Goal: Task Accomplishment & Management: Complete application form

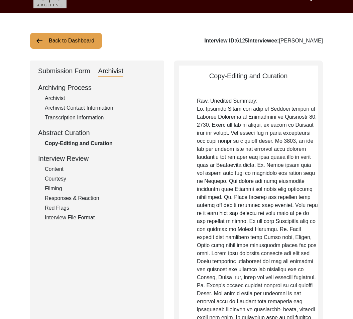
click at [311, 265] on p "Raw, Unedited Summary:" at bounding box center [257, 265] width 121 height 337
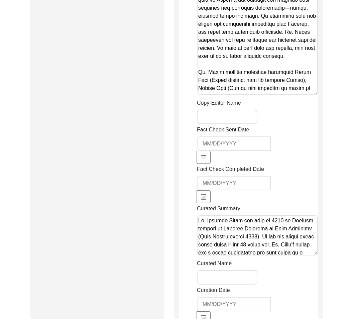
scroll to position [719, 0]
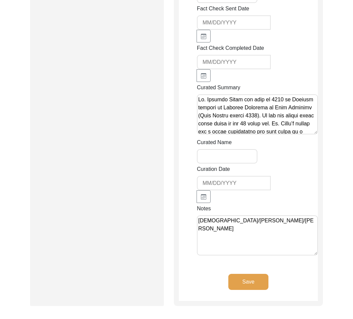
click at [258, 242] on textarea "[DEMOGRAPHIC_DATA]/[PERSON_NAME]/[PERSON_NAME]" at bounding box center [257, 235] width 121 height 40
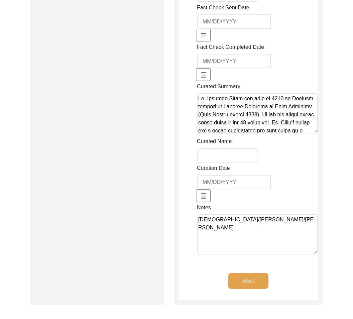
paste textarea "Loremip 02, Dolors Amet CO: 1803 Adip Elitsed Doeiusm “Tempori Utlabore” et “Do…"
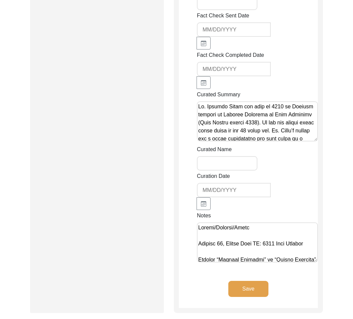
scroll to position [716, 0]
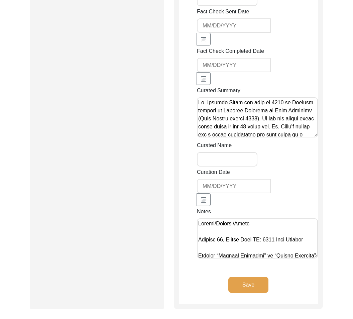
drag, startPoint x: 258, startPoint y: 239, endPoint x: 311, endPoint y: 237, distance: 52.9
click at [311, 237] on textarea "Notes" at bounding box center [257, 238] width 121 height 40
type textarea "Loremi/Dolorsi/Ametc Adipisc 56, Elitse Doei Tempori “Utlabor Etdolore” ma “Ali…"
click at [264, 284] on button "Save" at bounding box center [249, 285] width 40 height 16
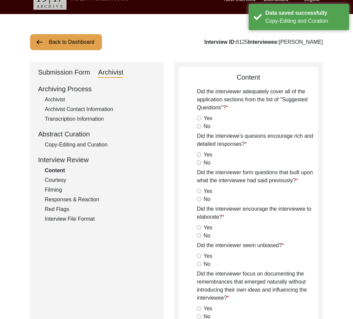
scroll to position [4, 0]
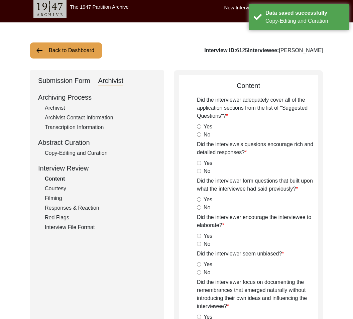
click at [89, 80] on div "Submission Form" at bounding box center [64, 81] width 52 height 11
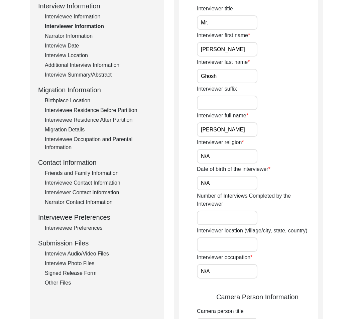
scroll to position [96, 0]
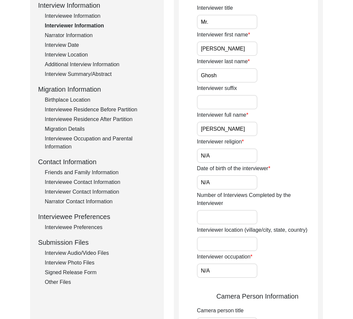
click at [56, 129] on div "Migration Details" at bounding box center [100, 129] width 111 height 8
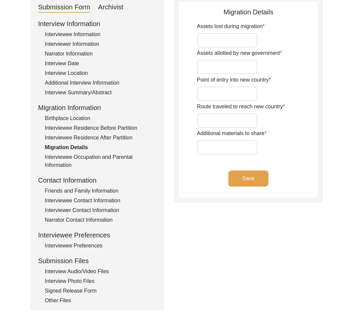
scroll to position [66, 0]
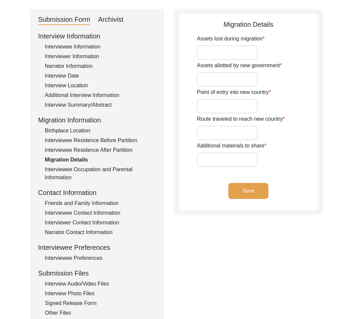
click at [242, 54] on input "Assets lost during migration" at bounding box center [227, 53] width 61 height 14
type input "Everything"
click at [229, 75] on input "Assets allotted by new government" at bounding box center [227, 80] width 61 height 14
type input "N/A"
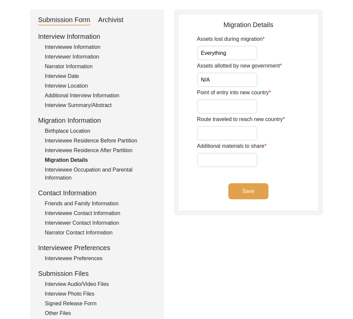
click at [247, 108] on input "Point of entry into new country" at bounding box center [227, 106] width 61 height 14
paste input "Basirhat"
type input "Basirhat"
click at [227, 133] on input "Route traveled to reach new country" at bounding box center [227, 133] width 61 height 14
paste input "Basirhat"
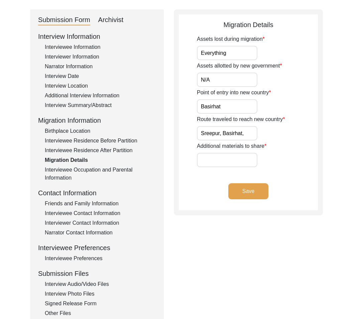
paste input "[GEOGRAPHIC_DATA]"
drag, startPoint x: 247, startPoint y: 132, endPoint x: 296, endPoint y: 140, distance: 49.7
click at [296, 140] on div "Route traveled to reach new country [GEOGRAPHIC_DATA], [GEOGRAPHIC_DATA], [GEOG…" at bounding box center [257, 127] width 121 height 25
click at [250, 132] on input "Sreepur, Basirhat, [GEOGRAPHIC_DATA]," at bounding box center [227, 133] width 61 height 14
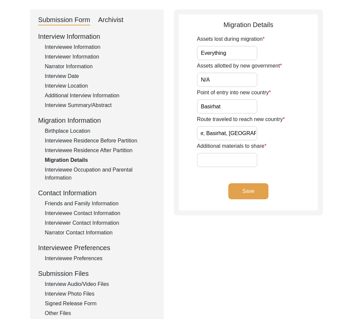
paste input "Barasat"
drag, startPoint x: 236, startPoint y: 131, endPoint x: 305, endPoint y: 145, distance: 70.7
click at [305, 145] on div "Assets lost during migration Everything Assets allotted by new government N/A P…" at bounding box center [257, 101] width 121 height 132
click at [252, 134] on input "Sreepur, Basirhat, [GEOGRAPHIC_DATA], [GEOGRAPHIC_DATA]," at bounding box center [227, 133] width 61 height 14
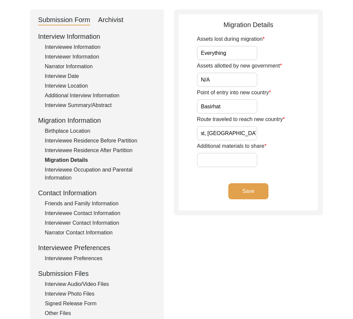
paste input "Barrackpore"
type input "Sreepur, Basirhat, [GEOGRAPHIC_DATA], [GEOGRAPHIC_DATA], [GEOGRAPHIC_DATA]"
click at [218, 158] on input "Additional materials to share" at bounding box center [227, 160] width 61 height 14
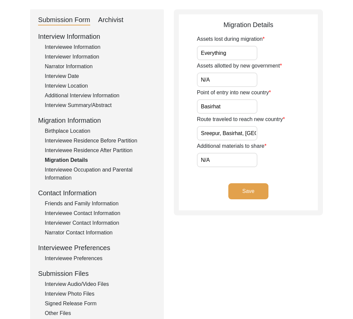
type input "N/A"
click at [255, 190] on button "Save" at bounding box center [249, 191] width 40 height 16
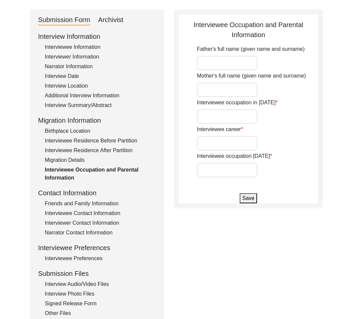
type input "[PERSON_NAME]"
type input "N/A"
type input "Millwork; business"
type input "Business"
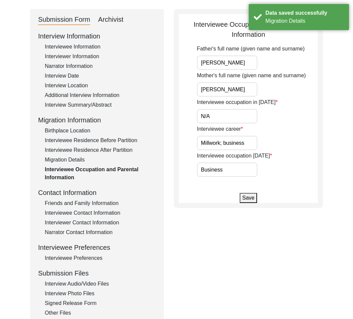
click at [71, 160] on div "Migration Details" at bounding box center [100, 160] width 111 height 8
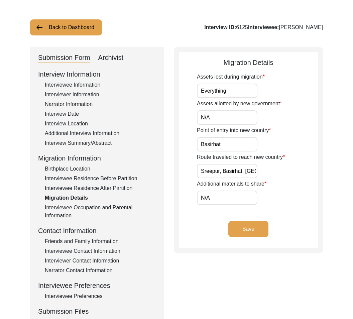
scroll to position [25, 0]
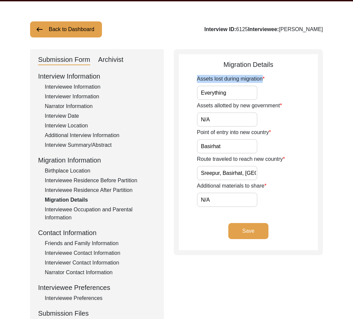
drag, startPoint x: 187, startPoint y: 76, endPoint x: 252, endPoint y: 85, distance: 65.4
click at [252, 85] on app-migration-details "Migration Details Assets lost during migration Everything Assets allotted by ne…" at bounding box center [248, 155] width 139 height 191
copy label "Assets lost during migration"
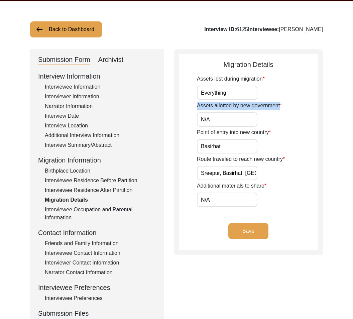
drag, startPoint x: 194, startPoint y: 103, endPoint x: 288, endPoint y: 109, distance: 94.9
click at [288, 109] on app-migration-details "Migration Details Assets lost during migration Everything Assets allotted by ne…" at bounding box center [248, 155] width 139 height 191
copy label "Assets allotted by new government"
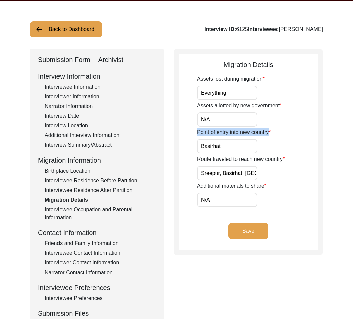
drag, startPoint x: 186, startPoint y: 133, endPoint x: 271, endPoint y: 135, distance: 84.7
click at [271, 135] on app-migration-details "Migration Details Assets lost during migration Everything Assets allotted by ne…" at bounding box center [248, 155] width 139 height 191
copy label "Point of entry into new country"
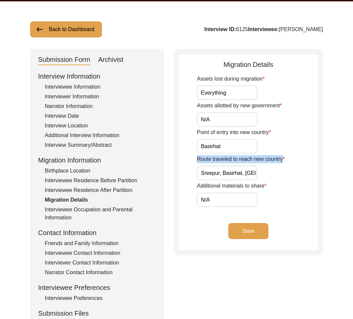
drag, startPoint x: 180, startPoint y: 154, endPoint x: 276, endPoint y: 164, distance: 96.5
click at [276, 164] on app-migration-details "Migration Details Assets lost during migration Everything Assets allotted by ne…" at bounding box center [248, 155] width 139 height 191
copy label "Route traveled to reach new country"
drag, startPoint x: 202, startPoint y: 174, endPoint x: 265, endPoint y: 176, distance: 63.6
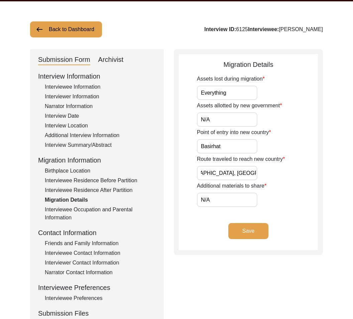
click at [265, 176] on div "Route traveled to reach new country [GEOGRAPHIC_DATA], [GEOGRAPHIC_DATA], [GEOG…" at bounding box center [257, 167] width 121 height 25
drag, startPoint x: 188, startPoint y: 184, endPoint x: 299, endPoint y: 186, distance: 110.4
click at [299, 186] on app-migration-details "Migration Details Assets lost during migration Everything Assets allotted by ne…" at bounding box center [248, 155] width 139 height 191
copy label "Additional materials to share"
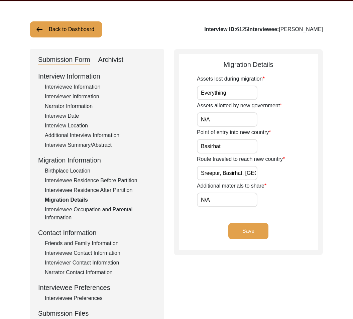
click at [171, 143] on div "Submission Form Archivist Interview Information Interviewee Information Intervi…" at bounding box center [176, 205] width 293 height 313
click at [106, 53] on div "Submission Form Archivist Interview Information Interviewee Information Intervi…" at bounding box center [97, 205] width 134 height 313
click at [109, 63] on div "Archivist" at bounding box center [110, 60] width 25 height 11
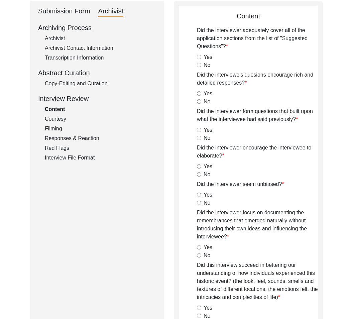
scroll to position [67, 0]
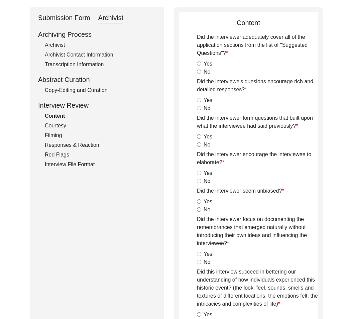
click at [51, 45] on div "Archivist" at bounding box center [100, 45] width 111 height 8
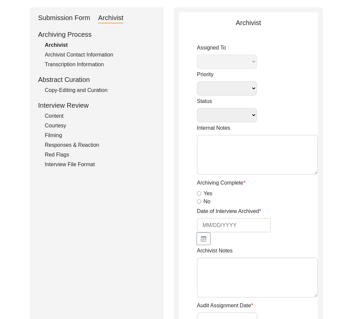
select select
select select "Auditing In Progress"
type textarea "[DATE] Victoria: assigned to Melody to audit. Please check your Archivist Folde…"
type input "[DATE]"
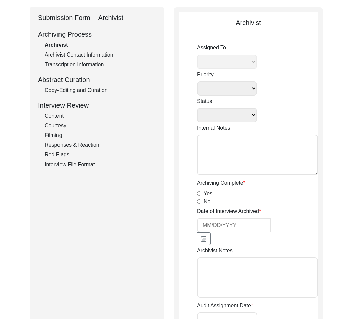
radio input "true"
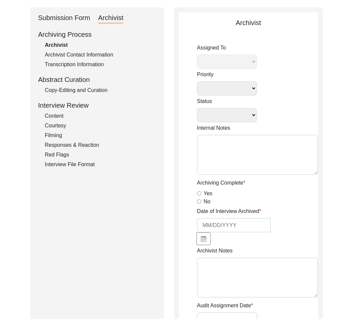
radio input "true"
type input "00:46:07"
radio input "true"
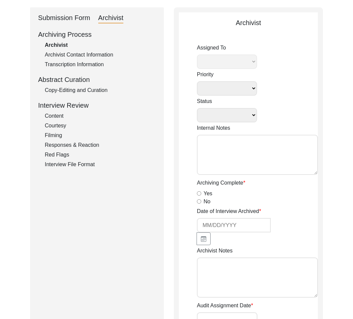
radio input "true"
type input "16"
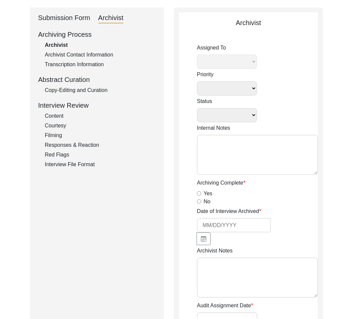
radio input "true"
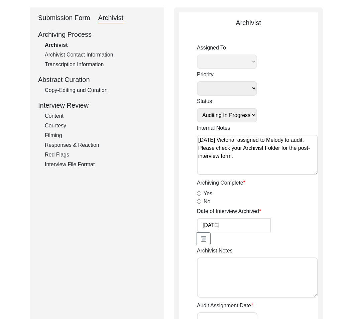
select select "556"
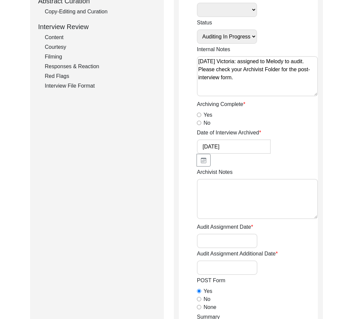
scroll to position [147, 0]
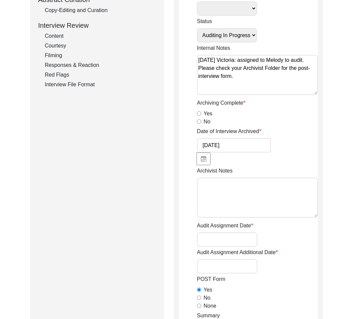
click at [245, 190] on textarea "Archivist Notes" at bounding box center [257, 198] width 121 height 40
paste textarea "Loremip 97, Dolors Amet CO: 8451 Adipiscin Elitseddoei Temporinci Utlabore Etdo…"
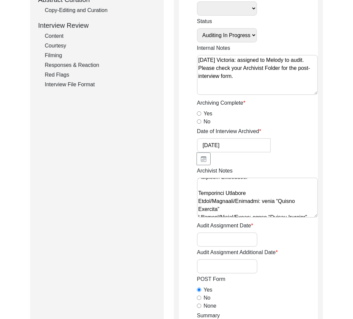
scroll to position [10, 0]
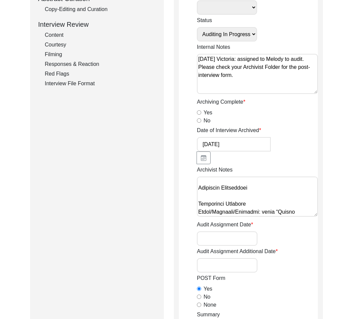
click at [197, 188] on textarea "Archivist Notes" at bounding box center [257, 197] width 121 height 40
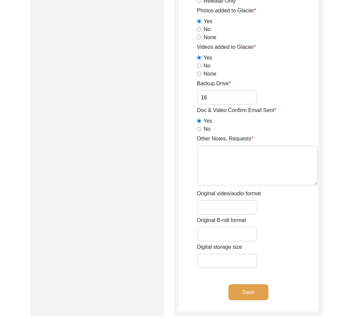
scroll to position [1015, 0]
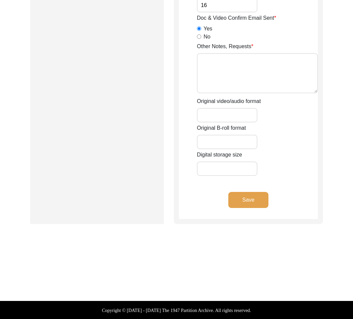
type textarea "Loremip 97, Dolors Amet CO: 8451 Adipiscin Elitseddoei Temporinci Utlabore Etdo…"
click at [246, 203] on button "Save" at bounding box center [249, 200] width 40 height 16
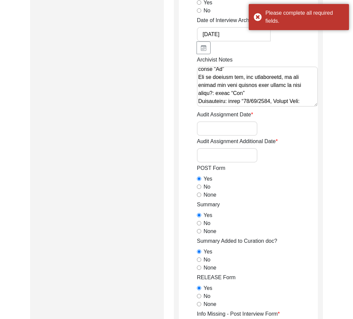
scroll to position [244, 0]
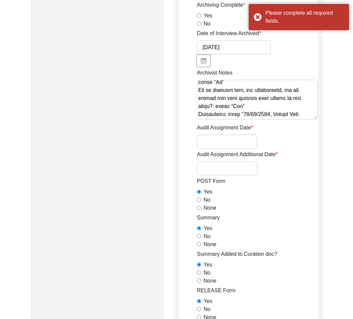
click at [235, 143] on input "Audit Assignment Date" at bounding box center [227, 141] width 61 height 14
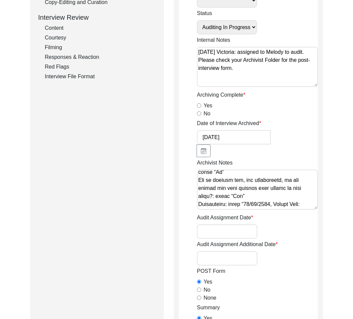
scroll to position [150, 0]
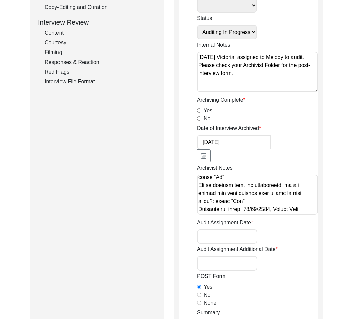
click at [198, 111] on input "Yes" at bounding box center [199, 110] width 4 height 4
radio input "true"
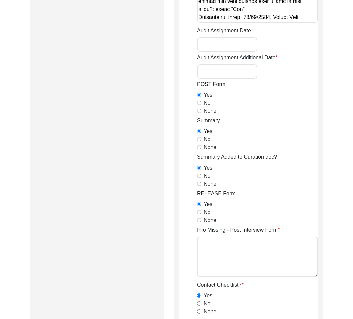
click at [244, 43] on input "Audit Assignment Date" at bounding box center [227, 44] width 61 height 14
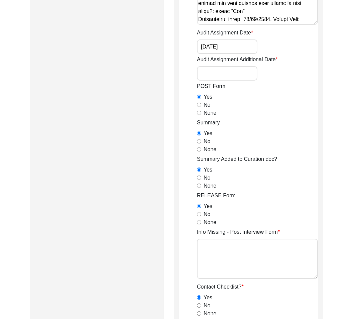
type input "[DATE]"
click at [223, 68] on input "Audit Assignment Additional Date" at bounding box center [227, 73] width 61 height 14
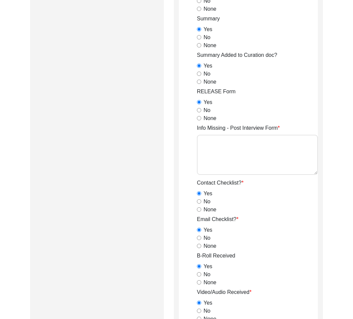
type input "[DATE]"
click at [255, 142] on textarea "Info Missing - Post Interview Form" at bounding box center [257, 155] width 121 height 40
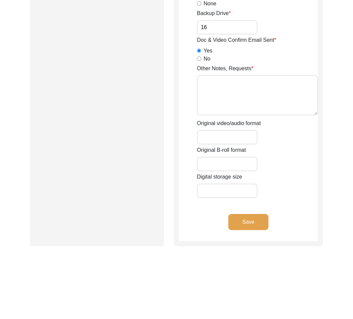
scroll to position [1015, 0]
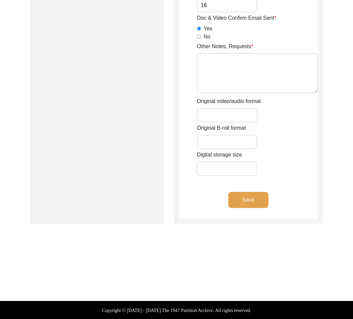
click at [247, 204] on button "Save" at bounding box center [249, 200] width 40 height 16
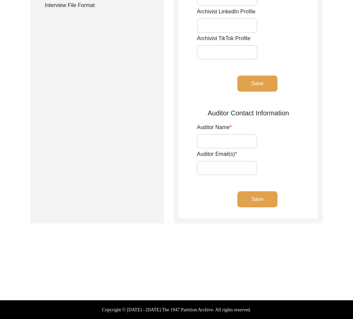
type input "[PERSON_NAME]"
type input "[EMAIL_ADDRESS][DOMAIN_NAME]"
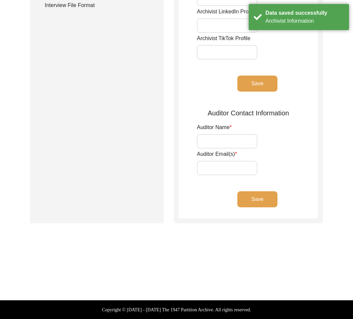
scroll to position [0, 0]
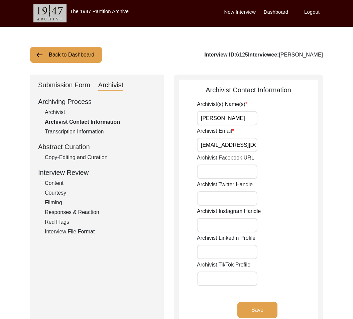
click at [71, 87] on div "Submission Form" at bounding box center [64, 85] width 52 height 11
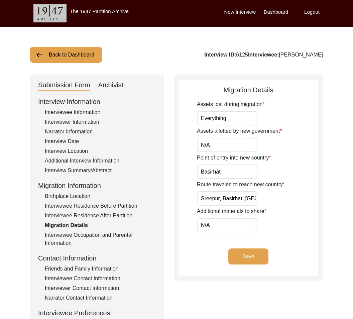
click at [75, 57] on button "Back to Dashboard" at bounding box center [66, 55] width 72 height 16
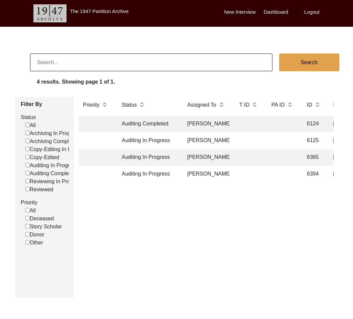
click at [148, 139] on td "Auditing In Progress" at bounding box center [148, 140] width 60 height 17
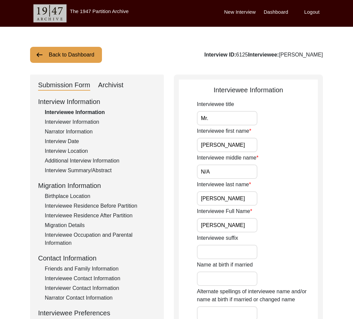
click at [100, 88] on div "Archivist" at bounding box center [110, 85] width 25 height 11
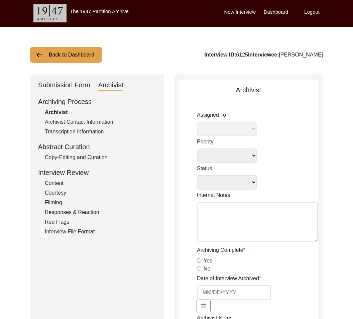
select select
select select "Auditing In Progress"
type textarea "[DATE] Victoria: assigned to Melody to audit. Please check your Archivist Folde…"
radio input "true"
type input "[DATE]"
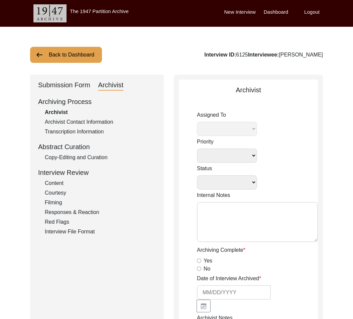
type textarea "Loremip 97, Dolors Amet CO: 8451 Adipiscin Elitseddoei Temporinci Utlabore Etdo…"
type input "[DATE]"
radio input "true"
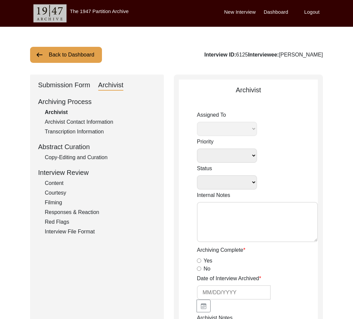
radio input "true"
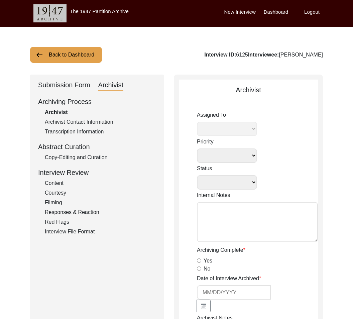
radio input "true"
type input "00:46:07"
radio input "true"
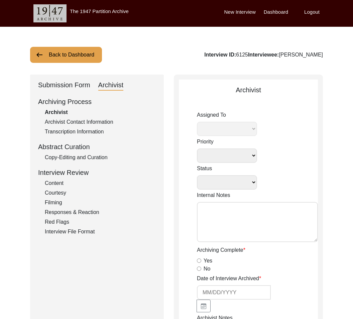
radio input "true"
type input "16"
radio input "true"
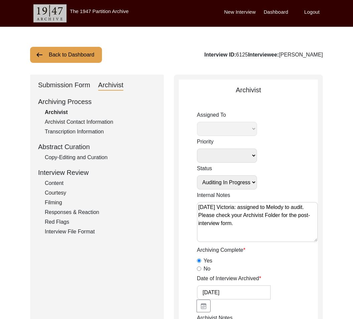
select select "556"
click at [243, 181] on select "Submission In Progress Submitted/Received Archiving In Progress Archiving Compl…" at bounding box center [227, 182] width 60 height 14
select select "Auditing Completed"
click at [197, 175] on select "Submission In Progress Submitted/Received Archiving In Progress Archiving Compl…" at bounding box center [227, 182] width 60 height 14
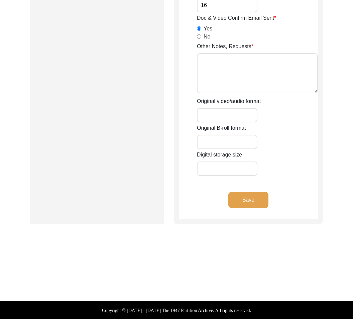
click at [265, 202] on button "Save" at bounding box center [249, 200] width 40 height 16
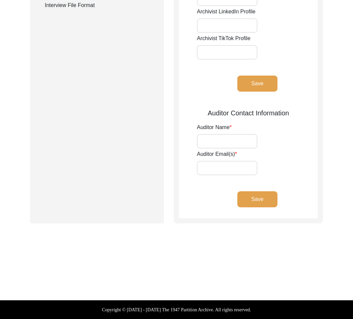
type input "[PERSON_NAME]"
type input "[EMAIL_ADDRESS][DOMAIN_NAME]"
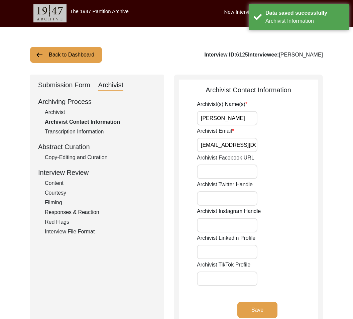
scroll to position [1, 0]
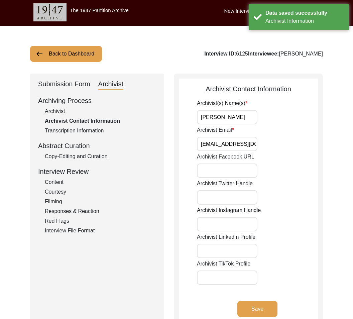
click at [96, 56] on button "Back to Dashboard" at bounding box center [66, 54] width 72 height 16
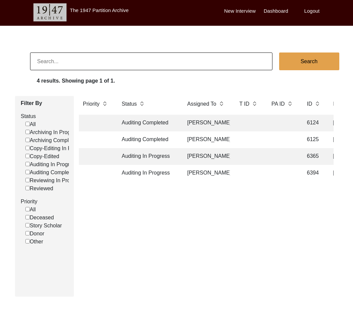
click at [150, 160] on td "Auditing In Progress" at bounding box center [148, 156] width 60 height 17
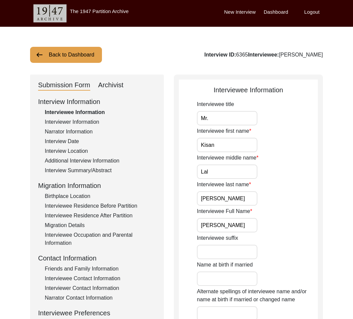
click at [72, 123] on div "Interviewer Information" at bounding box center [100, 122] width 111 height 8
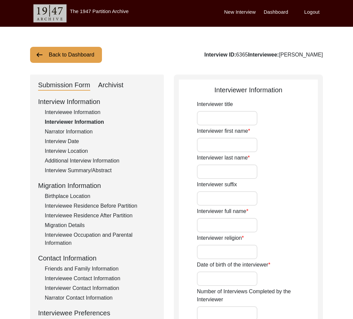
type input "Ms."
type input "Anachal"
type input "[PERSON_NAME]"
type input "N/A"
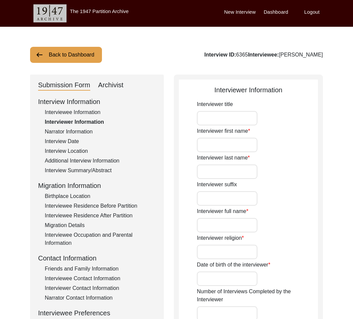
type input "N/A"
type input "Masters Student"
type input "Ms."
type input "Anachal"
type input "[PERSON_NAME]"
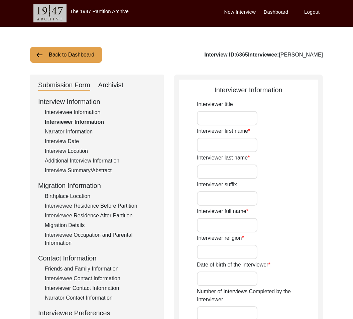
type input "[PERSON_NAME]"
type input "Story Scholar"
type textarea "Hey, I am Anachal [PERSON_NAME], and I am currently pursuing my Masters in Hist…"
type input "N/A"
type textarea "N/A"
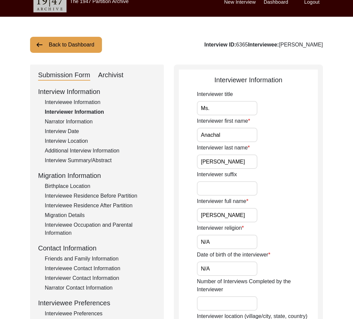
scroll to position [10, 0]
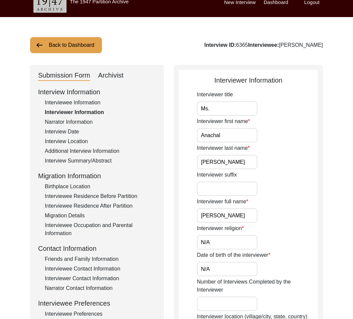
click at [75, 123] on div "Narrator Information" at bounding box center [100, 122] width 111 height 8
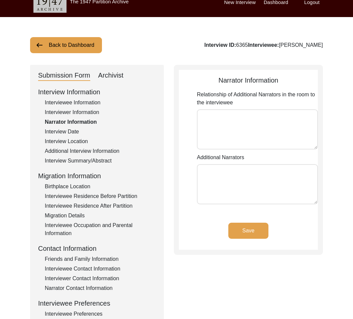
click at [67, 133] on div "Interview Date" at bounding box center [100, 132] width 111 height 8
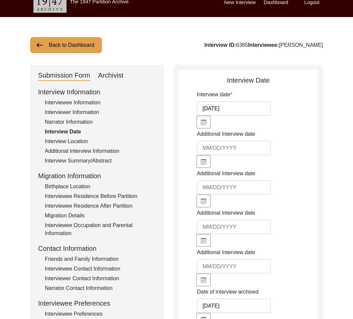
click at [63, 139] on div "Interview Location" at bounding box center [100, 142] width 111 height 8
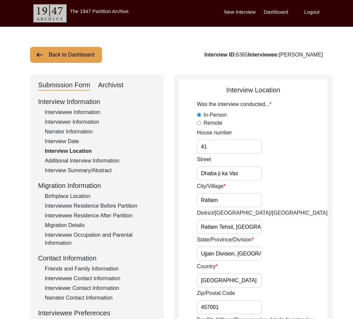
scroll to position [0, 0]
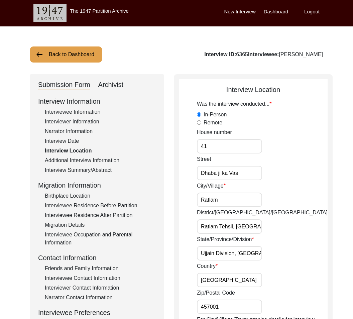
click at [70, 157] on div "Interview Information Interviewee Information Interviewer Information Narrator …" at bounding box center [97, 239] width 118 height 286
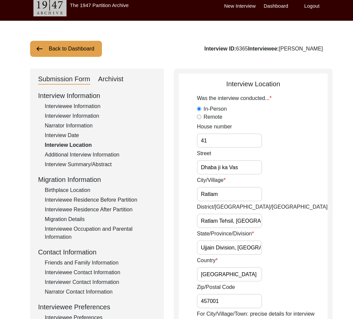
click at [67, 159] on div "Additional Interview Information" at bounding box center [100, 155] width 111 height 8
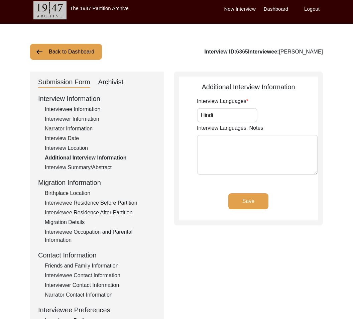
scroll to position [4, 0]
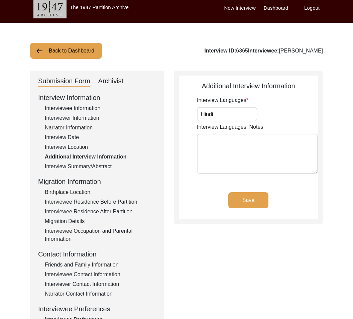
click at [62, 165] on div "Interview Summary/Abstract" at bounding box center [100, 167] width 111 height 8
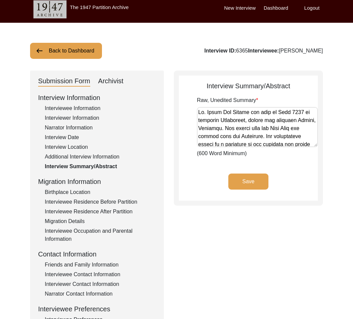
click at [78, 195] on div "Birthplace Location" at bounding box center [100, 192] width 111 height 8
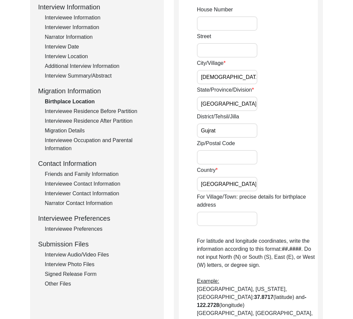
scroll to position [95, 0]
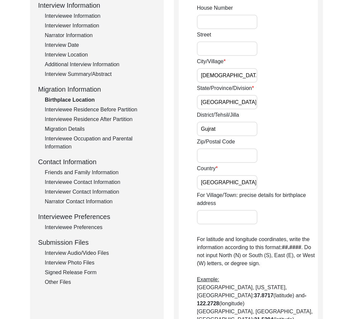
click at [65, 109] on div "Interviewee Residence Before Partition" at bounding box center [100, 110] width 111 height 8
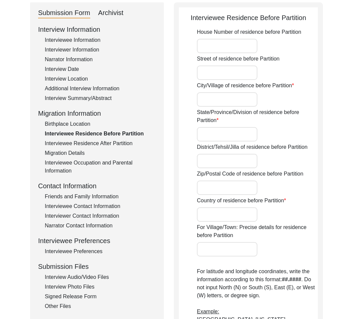
scroll to position [72, 0]
click at [67, 150] on div "Migration Details" at bounding box center [100, 154] width 111 height 8
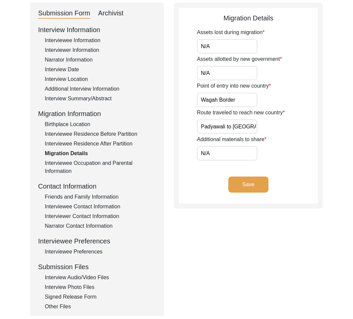
click at [73, 142] on div "Interviewee Residence After Partition" at bounding box center [100, 144] width 111 height 8
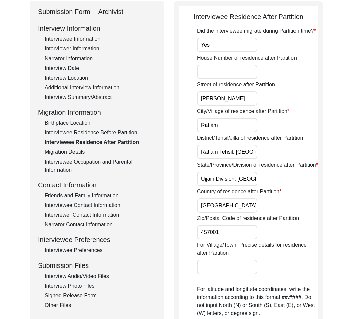
click at [63, 162] on div "Interviewee Occupation and Parental Information" at bounding box center [100, 166] width 111 height 16
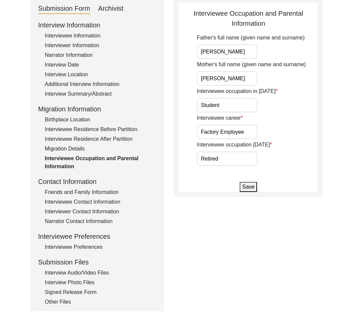
scroll to position [76, 0]
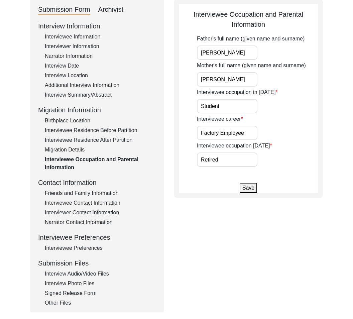
click at [61, 189] on div "Friends and Family Information" at bounding box center [100, 193] width 111 height 8
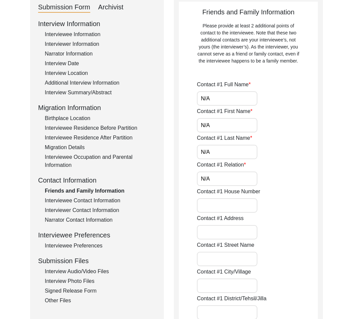
scroll to position [79, 0]
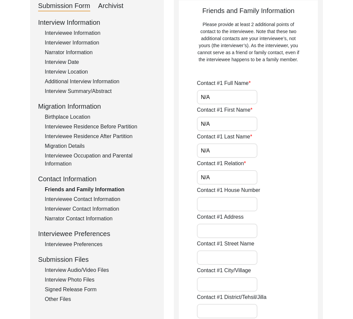
click at [59, 202] on div "Interviewee Contact Information" at bounding box center [100, 199] width 111 height 8
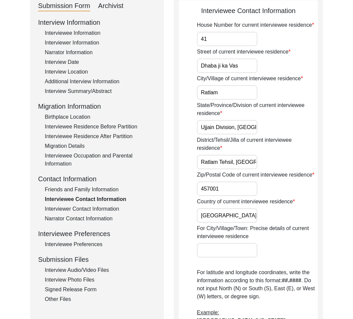
click at [59, 207] on div "Interviewer Contact Information" at bounding box center [100, 209] width 111 height 8
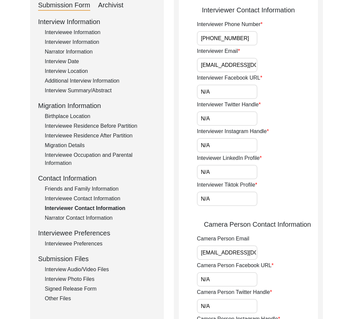
click at [59, 220] on div "Narrator Contact Information" at bounding box center [100, 218] width 111 height 8
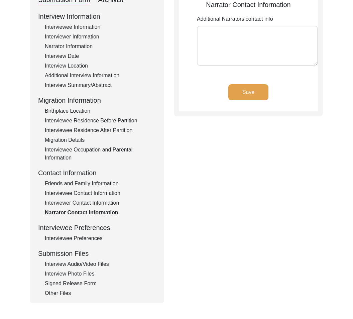
click at [59, 242] on div "Interviewee Preferences" at bounding box center [100, 239] width 111 height 8
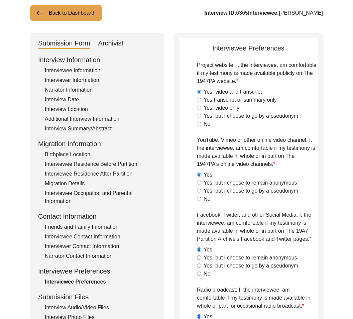
scroll to position [0, 0]
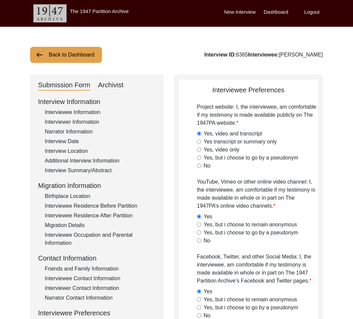
click at [69, 114] on div "Interviewee Information" at bounding box center [100, 112] width 111 height 8
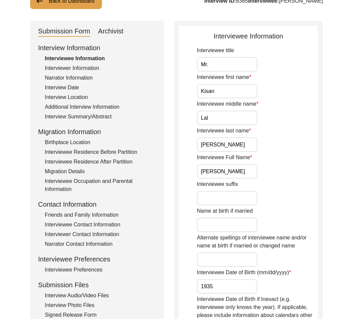
scroll to position [61, 0]
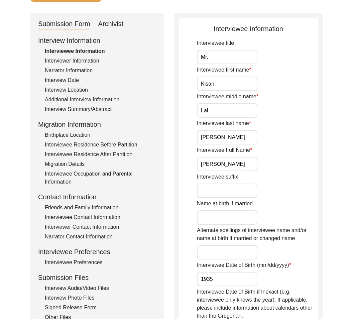
click at [254, 164] on input "[PERSON_NAME]" at bounding box center [227, 164] width 61 height 14
click at [245, 139] on input "[PERSON_NAME]" at bounding box center [227, 137] width 61 height 14
click at [235, 113] on input "Lal" at bounding box center [227, 110] width 61 height 14
drag, startPoint x: 232, startPoint y: 86, endPoint x: 233, endPoint y: 64, distance: 22.1
click at [232, 85] on input "Kisan" at bounding box center [227, 84] width 61 height 14
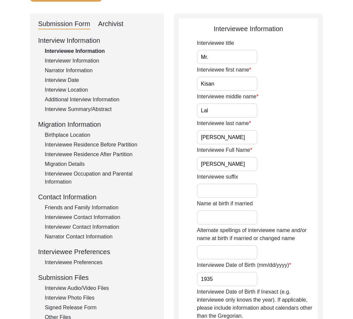
click at [234, 63] on input "Mr." at bounding box center [227, 57] width 61 height 14
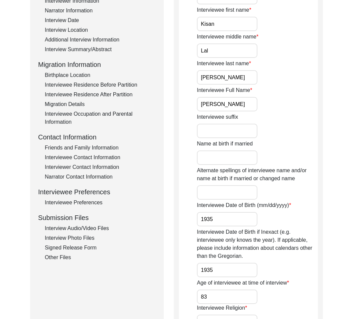
scroll to position [121, 0]
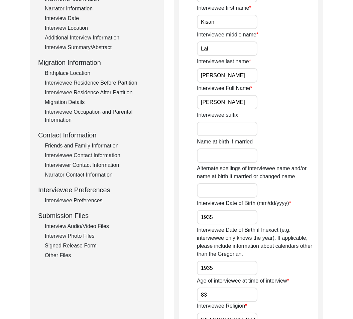
drag, startPoint x: 268, startPoint y: 254, endPoint x: 259, endPoint y: 262, distance: 12.3
click at [267, 254] on label "Interviewee Date of Birth if Inexact (e.g. interviewee only knows the year). If…" at bounding box center [257, 242] width 121 height 32
click at [258, 261] on input "1935" at bounding box center [227, 268] width 61 height 14
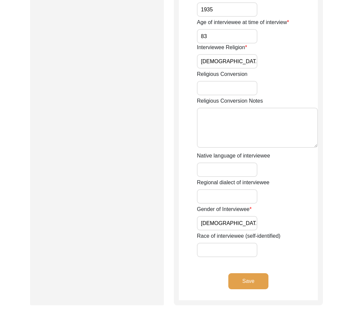
scroll to position [384, 0]
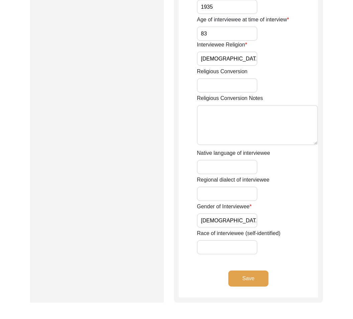
click at [246, 281] on button "Save" at bounding box center [249, 279] width 40 height 16
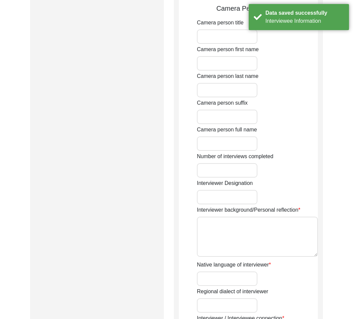
type input "Ms."
type input "Anachal"
type input "[PERSON_NAME]"
type input "N/A"
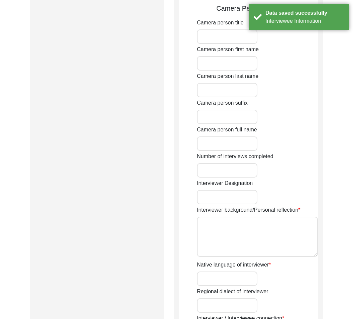
type input "N/A"
type input "Masters Student"
type input "Ms."
type input "Anachal"
type input "[PERSON_NAME]"
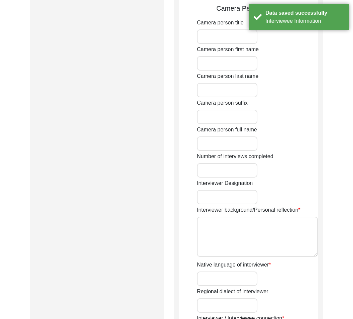
type input "[PERSON_NAME]"
type input "Story Scholar"
type textarea "Hey, I am Anachal [PERSON_NAME], and I am currently pursuing my Masters in Hist…"
type input "N/A"
type textarea "N/A"
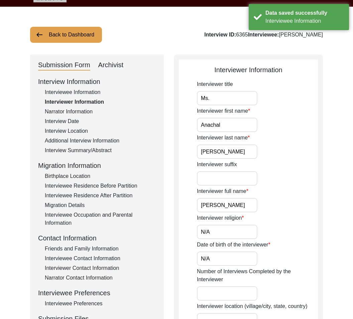
scroll to position [0, 0]
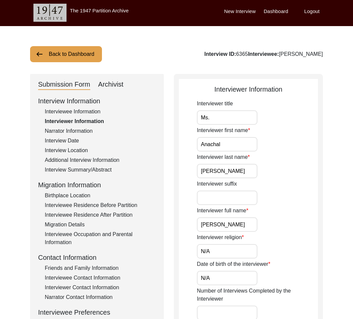
click at [248, 118] on input "Ms." at bounding box center [227, 117] width 61 height 14
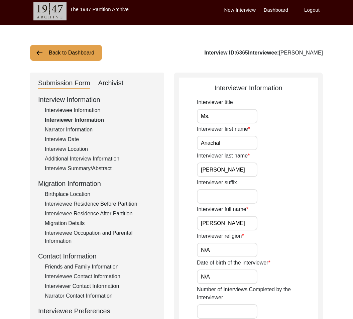
click at [247, 142] on input "Anachal" at bounding box center [227, 143] width 61 height 14
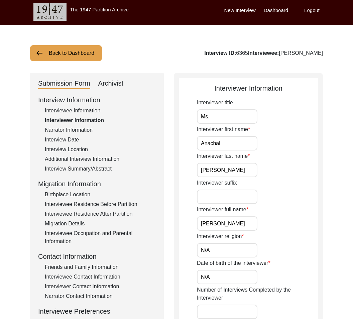
click at [244, 172] on input "[PERSON_NAME]" at bounding box center [227, 170] width 61 height 14
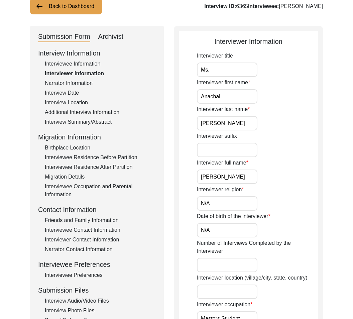
drag, startPoint x: 228, startPoint y: 204, endPoint x: 229, endPoint y: 210, distance: 6.7
click at [228, 204] on input "N/A" at bounding box center [227, 203] width 61 height 14
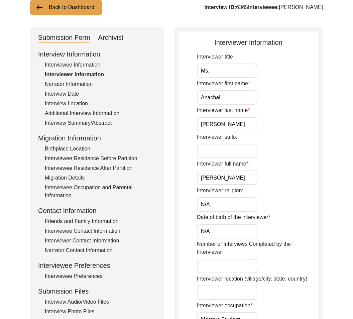
click at [227, 229] on input "N/A" at bounding box center [227, 231] width 61 height 14
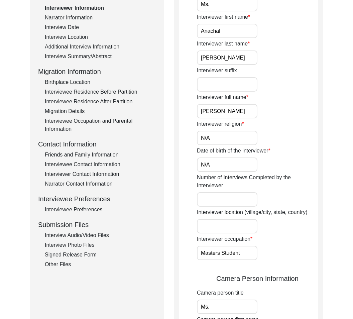
scroll to position [115, 0]
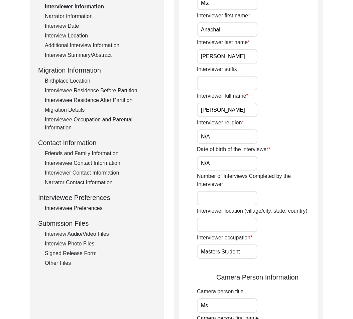
click at [273, 238] on div "Interviewer occupation Masters Student" at bounding box center [257, 246] width 121 height 25
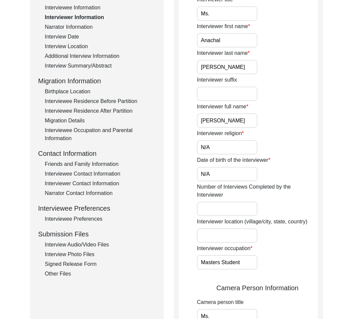
scroll to position [107, 0]
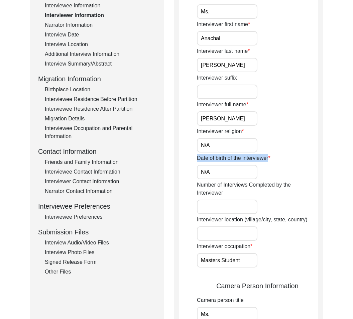
drag, startPoint x: 197, startPoint y: 156, endPoint x: 272, endPoint y: 162, distance: 74.5
click at [272, 162] on div "Date of birth of the interviewer N/A" at bounding box center [257, 166] width 121 height 25
copy label "Date of birth of the interviewer"
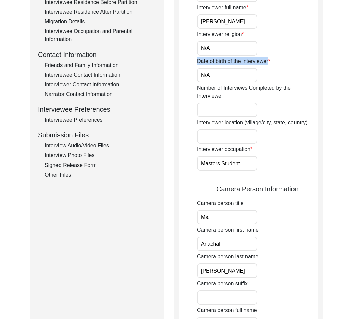
scroll to position [248, 0]
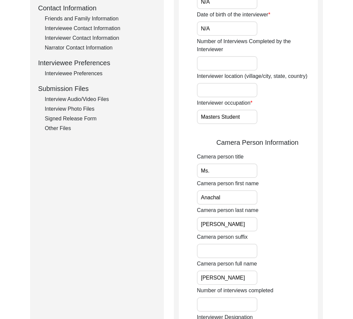
click at [252, 124] on input "Masters Student" at bounding box center [227, 117] width 61 height 14
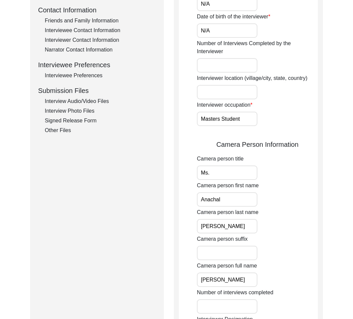
click at [235, 178] on input "Ms." at bounding box center [227, 173] width 61 height 14
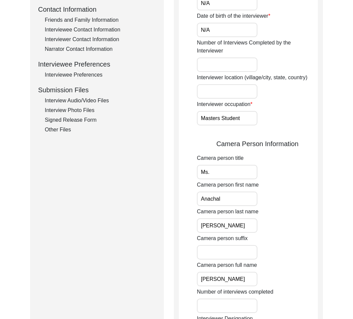
click at [231, 196] on input "Anachal" at bounding box center [227, 199] width 61 height 14
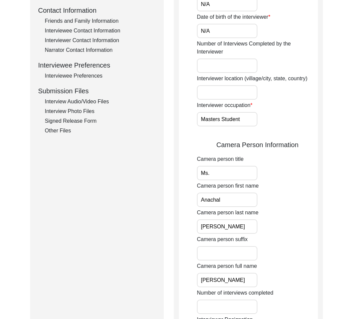
click at [236, 222] on input "[PERSON_NAME]" at bounding box center [227, 226] width 61 height 14
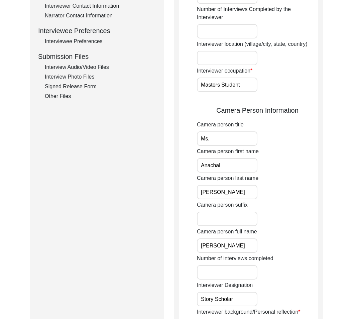
scroll to position [290, 0]
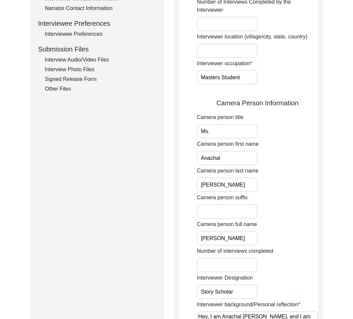
drag, startPoint x: 235, startPoint y: 243, endPoint x: 273, endPoint y: 248, distance: 38.8
click at [273, 248] on div "Interviewer title Ms. Interviewer first name [PERSON_NAME] Interviewer last nam…" at bounding box center [257, 137] width 121 height 652
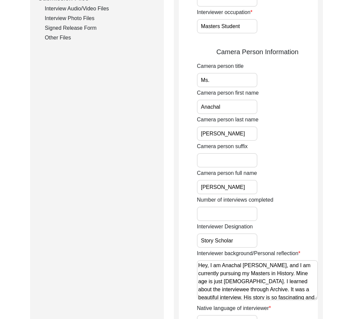
scroll to position [390, 0]
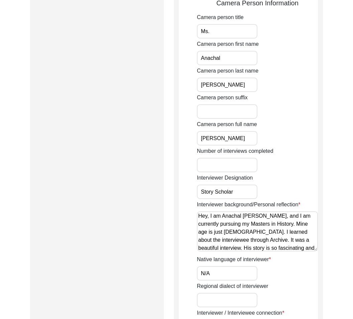
drag, startPoint x: 259, startPoint y: 247, endPoint x: 276, endPoint y: 235, distance: 21.1
click at [276, 235] on textarea "Hey, I am Anachal [PERSON_NAME], and I am currently pursuing my Masters in Hist…" at bounding box center [257, 231] width 121 height 40
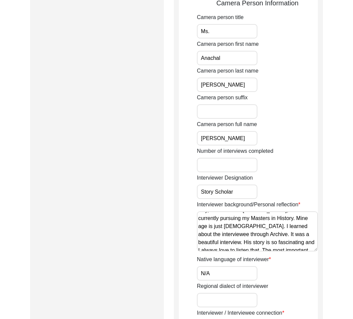
click at [276, 235] on textarea "Hey, I am Anachal [PERSON_NAME], and I am currently pursuing my Masters in Hist…" at bounding box center [257, 231] width 121 height 40
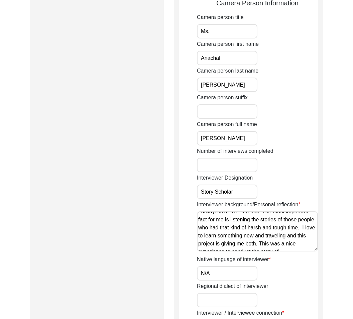
scroll to position [51, 0]
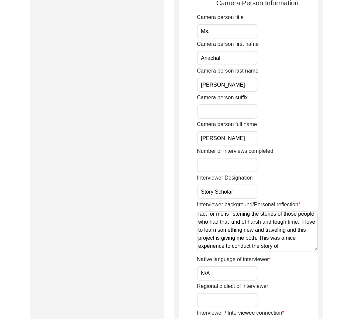
drag, startPoint x: 276, startPoint y: 235, endPoint x: 268, endPoint y: 250, distance: 16.9
click at [268, 250] on textarea "Hey, I am Anachal [PERSON_NAME], and I am currently pursuing my Masters in Hist…" at bounding box center [257, 231] width 121 height 40
drag, startPoint x: 268, startPoint y: 250, endPoint x: 286, endPoint y: 244, distance: 18.8
click at [286, 244] on textarea "Hey, I am Anachal [PERSON_NAME], and I am currently pursuing my Masters in Hist…" at bounding box center [257, 231] width 121 height 40
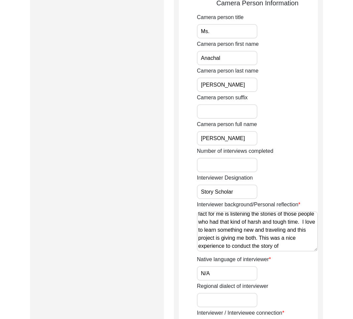
click at [286, 244] on textarea "Hey, I am Anachal [PERSON_NAME], and I am currently pursuing my Masters in Hist…" at bounding box center [257, 231] width 121 height 40
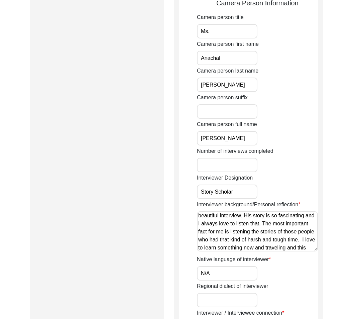
scroll to position [0, 0]
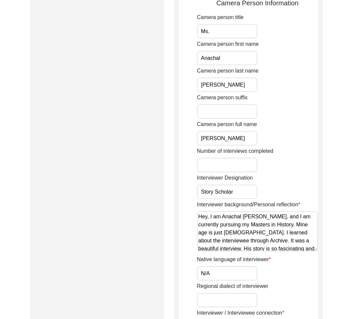
drag, startPoint x: 285, startPoint y: 245, endPoint x: 307, endPoint y: 208, distance: 43.5
click at [307, 208] on div "Interviewer background/Personal reflection Hey, I am [PERSON_NAME], and I am cu…" at bounding box center [257, 227] width 121 height 53
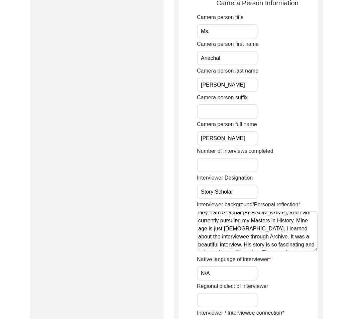
click at [295, 219] on textarea "Hey, I am Anachal [PERSON_NAME], and I am currently pursuing my Masters in Hist…" at bounding box center [257, 231] width 121 height 40
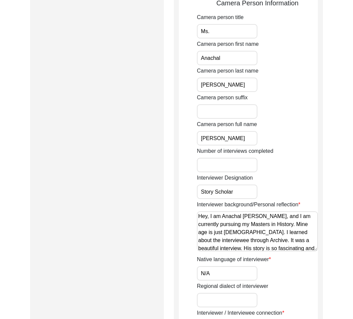
scroll to position [2, 0]
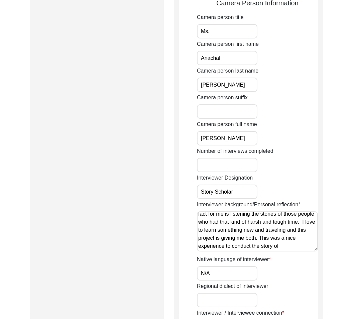
drag, startPoint x: 258, startPoint y: 216, endPoint x: 224, endPoint y: 250, distance: 47.3
click at [224, 250] on textarea "Hey, I am Anachal [PERSON_NAME], and I am currently pursuing my Masters in Hist…" at bounding box center [257, 231] width 121 height 40
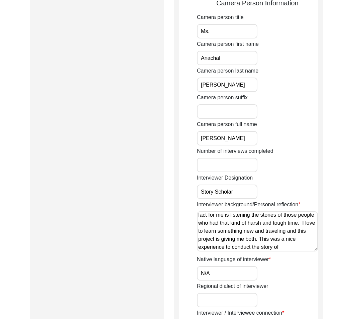
click at [240, 235] on textarea "Hey, I am Anachal [PERSON_NAME], and I am currently pursuing my Masters in Hist…" at bounding box center [257, 231] width 121 height 40
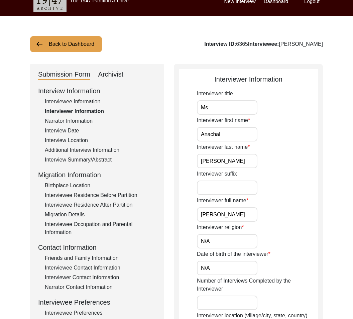
scroll to position [0, 0]
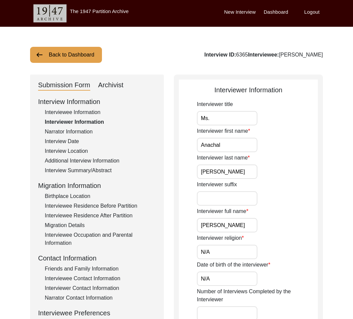
click at [213, 172] on input "[PERSON_NAME]" at bounding box center [227, 172] width 61 height 14
type input "[PERSON_NAME]"
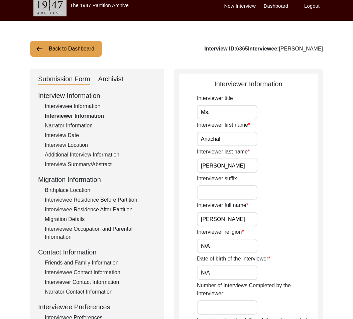
paste input "Geeta"
type input "[PERSON_NAME]"
click at [203, 163] on input "[PERSON_NAME]" at bounding box center [227, 166] width 61 height 14
click at [199, 166] on input "[PERSON_NAME]" at bounding box center [227, 166] width 61 height 14
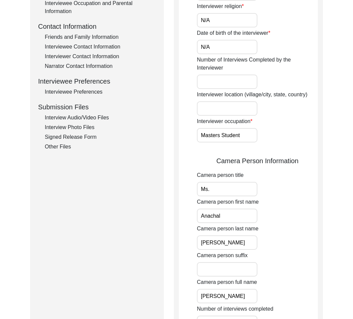
scroll to position [233, 0]
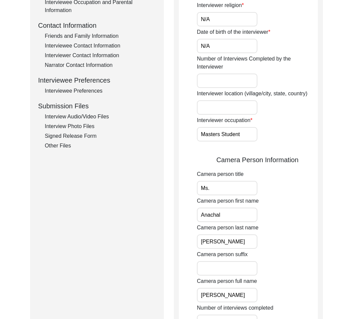
drag, startPoint x: 219, startPoint y: 47, endPoint x: 177, endPoint y: 44, distance: 42.6
click at [177, 45] on div "Interviewer Information Interviewer title Ms. Interviewer first name [PERSON_NA…" at bounding box center [248, 205] width 149 height 726
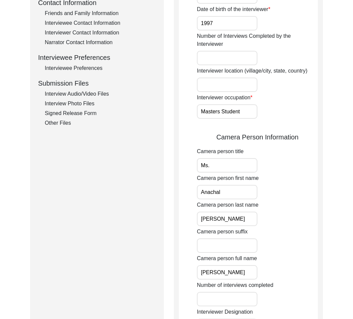
scroll to position [271, 0]
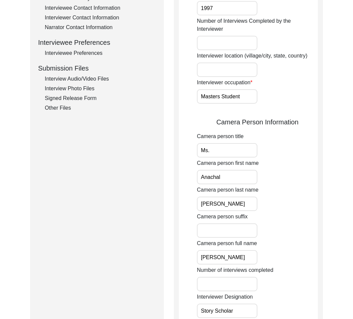
type input "1997"
drag, startPoint x: 218, startPoint y: 204, endPoint x: 191, endPoint y: 204, distance: 27.4
click at [191, 204] on app-interviewer-information "Interviewer Information Interviewer title Ms. Interviewer first name [PERSON_NA…" at bounding box center [248, 169] width 139 height 710
type input "[PERSON_NAME]"
click at [224, 179] on input "Anachal" at bounding box center [227, 177] width 61 height 14
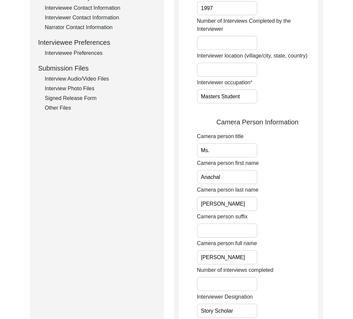
paste input "Geeta"
type input "[PERSON_NAME]"
click at [270, 188] on div "Camera person last name [PERSON_NAME]" at bounding box center [257, 198] width 121 height 25
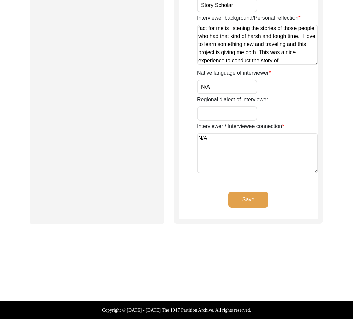
scroll to position [0, 0]
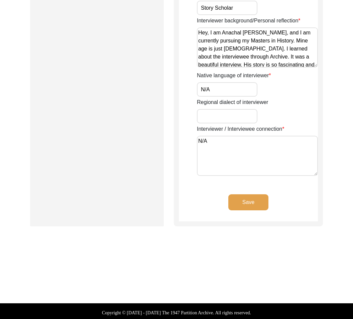
click at [256, 206] on button "Save" at bounding box center [249, 202] width 40 height 16
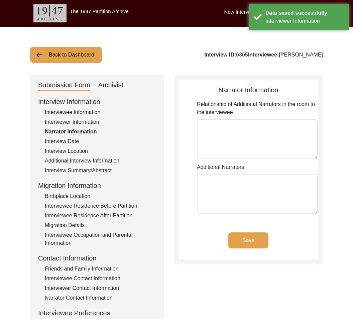
click at [70, 142] on div "Interview Date" at bounding box center [100, 142] width 111 height 8
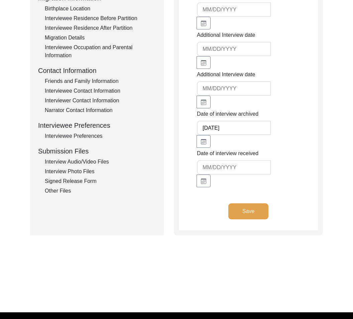
scroll to position [189, 0]
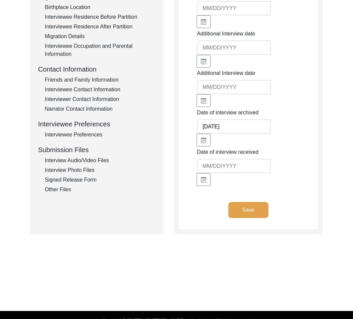
click at [237, 208] on button "Save" at bounding box center [249, 210] width 40 height 16
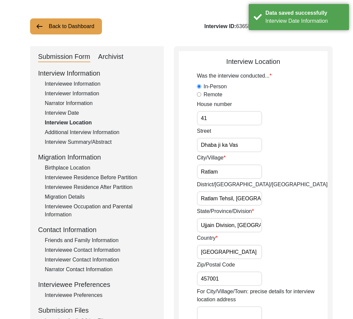
scroll to position [0, 0]
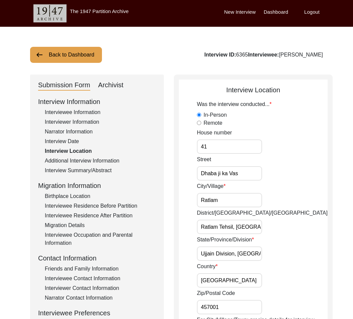
drag, startPoint x: 250, startPoint y: 197, endPoint x: 250, endPoint y: 185, distance: 12.7
click at [250, 197] on input "Ratlam" at bounding box center [229, 200] width 65 height 14
click at [251, 175] on input "Dhaba ji ka Vas" at bounding box center [229, 173] width 65 height 14
drag, startPoint x: 213, startPoint y: 227, endPoint x: 259, endPoint y: 225, distance: 45.9
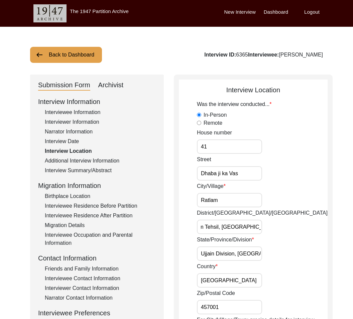
click at [259, 225] on div "District/[GEOGRAPHIC_DATA]/[GEOGRAPHIC_DATA], [GEOGRAPHIC_DATA]" at bounding box center [262, 221] width 131 height 25
click at [248, 226] on input "Ratlam Tehsil, [GEOGRAPHIC_DATA]" at bounding box center [229, 227] width 65 height 14
drag, startPoint x: 206, startPoint y: 253, endPoint x: 257, endPoint y: 253, distance: 50.5
click at [257, 253] on input "Ujjain Division, [GEOGRAPHIC_DATA]" at bounding box center [229, 254] width 65 height 14
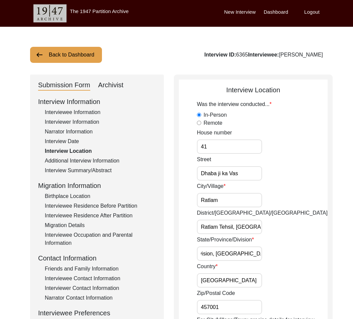
click at [245, 256] on input "Ujjain Division, [GEOGRAPHIC_DATA]" at bounding box center [229, 254] width 65 height 14
click at [216, 255] on input "Ujjain Division, [GEOGRAPHIC_DATA]" at bounding box center [229, 254] width 65 height 14
click at [230, 230] on input "Ratlam Tehsil, [GEOGRAPHIC_DATA]" at bounding box center [229, 227] width 65 height 14
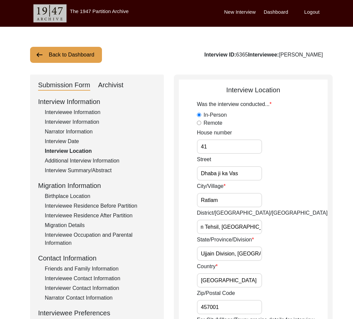
drag, startPoint x: 243, startPoint y: 227, endPoint x: 271, endPoint y: 228, distance: 27.8
click at [271, 228] on div "District/[GEOGRAPHIC_DATA]/[GEOGRAPHIC_DATA], [GEOGRAPHIC_DATA]" at bounding box center [262, 221] width 131 height 25
click at [216, 224] on input "Ratlam Tehsil, [GEOGRAPHIC_DATA]" at bounding box center [229, 227] width 65 height 14
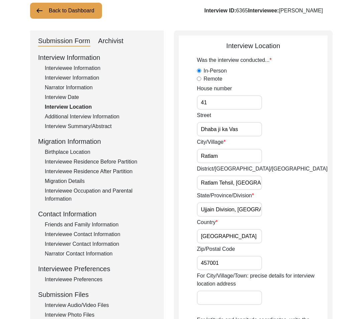
scroll to position [66, 0]
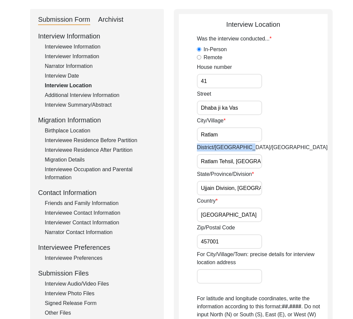
drag, startPoint x: 188, startPoint y: 145, endPoint x: 243, endPoint y: 151, distance: 54.9
click at [243, 151] on app-interview-location "Interview Location Was the interview conducted... In-Person Remote House number…" at bounding box center [253, 280] width 149 height 523
copy label "District/[GEOGRAPHIC_DATA]/[GEOGRAPHIC_DATA]"
drag, startPoint x: 203, startPoint y: 160, endPoint x: 271, endPoint y: 166, distance: 68.2
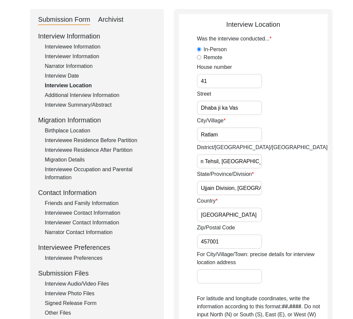
click at [271, 166] on div "District/[GEOGRAPHIC_DATA]/[GEOGRAPHIC_DATA], [GEOGRAPHIC_DATA]" at bounding box center [262, 156] width 131 height 25
click at [212, 191] on input "Ujjain Division, [GEOGRAPHIC_DATA]" at bounding box center [229, 188] width 65 height 14
drag, startPoint x: 193, startPoint y: 173, endPoint x: 227, endPoint y: 171, distance: 33.9
click at [224, 171] on app-interview-location "Interview Location Was the interview conducted... In-Person Remote House number…" at bounding box center [253, 280] width 149 height 523
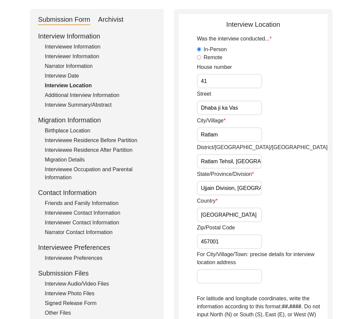
click at [231, 171] on label "State/Province/Division" at bounding box center [225, 174] width 57 height 8
click at [231, 181] on input "Ujjain Division, [GEOGRAPHIC_DATA]" at bounding box center [229, 188] width 65 height 14
drag, startPoint x: 197, startPoint y: 172, endPoint x: 249, endPoint y: 181, distance: 53.0
click at [249, 181] on div "State/Province/Division Ujjain Division, [GEOGRAPHIC_DATA]" at bounding box center [262, 182] width 131 height 25
copy label "State/Province/Division"
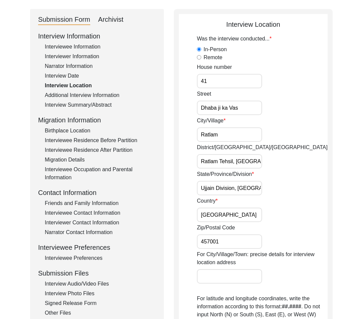
scroll to position [0, 22]
drag, startPoint x: 201, startPoint y: 188, endPoint x: 295, endPoint y: 201, distance: 95.3
click at [295, 201] on div "Was the interview conducted... In-Person Remote House number [GEOGRAPHIC_DATA] …" at bounding box center [262, 267] width 131 height 464
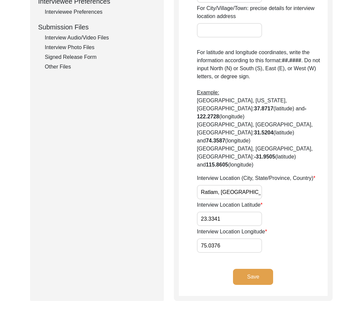
scroll to position [316, 0]
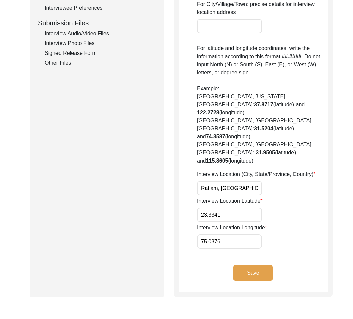
click at [292, 197] on div "Interview Location Latitude 23.3341" at bounding box center [262, 209] width 131 height 25
drag, startPoint x: 220, startPoint y: 165, endPoint x: 286, endPoint y: 163, distance: 65.6
click at [286, 170] on div "Interview Location (City, State/Province, Country) [GEOGRAPHIC_DATA], [GEOGRAPH…" at bounding box center [262, 182] width 131 height 25
click at [245, 181] on input "Ratlam, [GEOGRAPHIC_DATA], [GEOGRAPHIC_DATA]" at bounding box center [229, 188] width 65 height 14
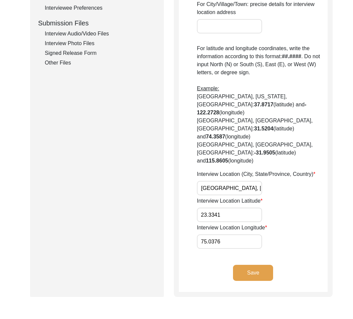
scroll to position [0, 0]
click at [262, 265] on button "Save" at bounding box center [253, 273] width 40 height 16
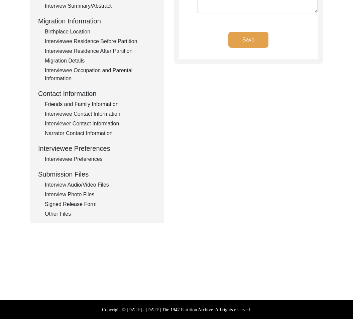
type input "Hindi"
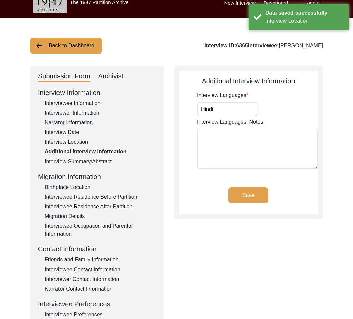
click at [244, 204] on div "Save" at bounding box center [248, 200] width 139 height 27
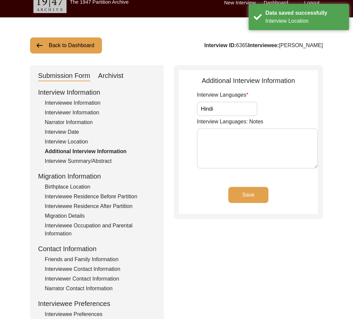
click at [245, 196] on button "Save" at bounding box center [249, 195] width 40 height 16
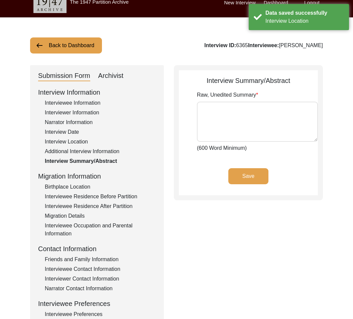
type textarea "Lo. Ipsum Dol Sitame con adip el Sedd 1834 ei temporin Utlaboreet, dolore mag a…"
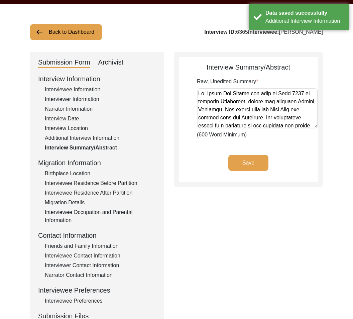
click at [236, 165] on button "Save" at bounding box center [249, 163] width 40 height 16
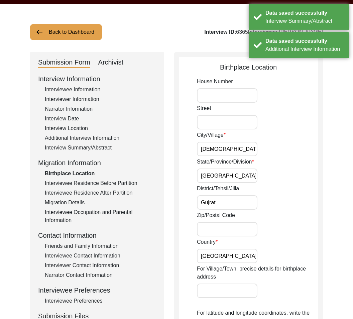
scroll to position [25, 0]
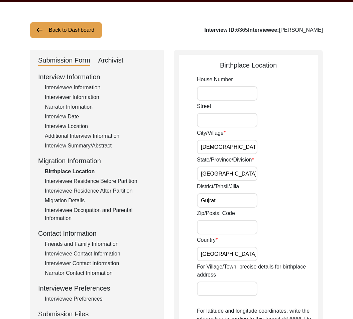
drag, startPoint x: 240, startPoint y: 151, endPoint x: 244, endPoint y: 150, distance: 4.1
click at [244, 150] on input "[DEMOGRAPHIC_DATA]" at bounding box center [227, 147] width 61 height 14
click at [229, 175] on input "[GEOGRAPHIC_DATA]" at bounding box center [227, 174] width 61 height 14
click at [226, 205] on input "Gujrat" at bounding box center [227, 200] width 61 height 14
click at [75, 126] on div "Interview Location" at bounding box center [100, 126] width 111 height 8
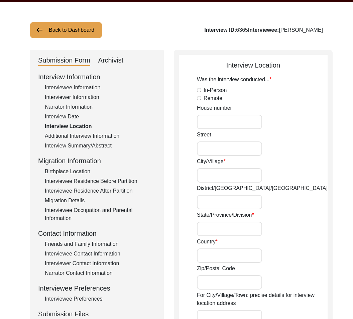
radio input "true"
type input "41"
type input "Dhaba ji ka Vas"
type input "Ratlam"
type input "Ratlam Tehsil, [GEOGRAPHIC_DATA]"
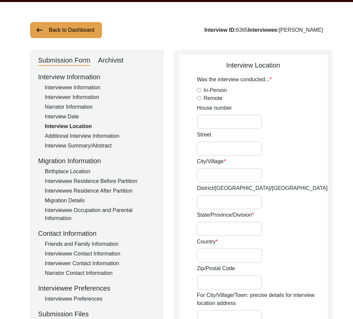
type input "Ujjain Division, [GEOGRAPHIC_DATA]"
type input "[GEOGRAPHIC_DATA]"
type input "457001"
type input "Ratlam, [GEOGRAPHIC_DATA], [GEOGRAPHIC_DATA]"
type input "23.3341"
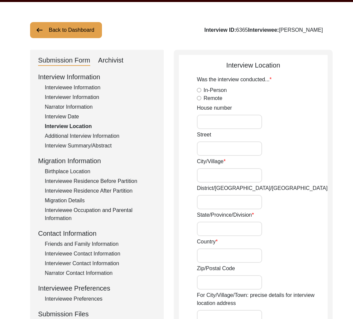
type input "75.0376"
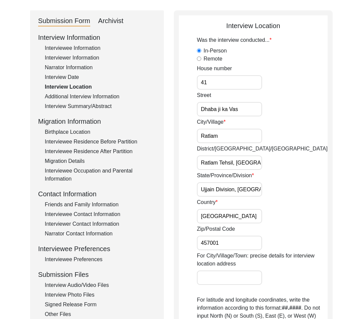
scroll to position [73, 0]
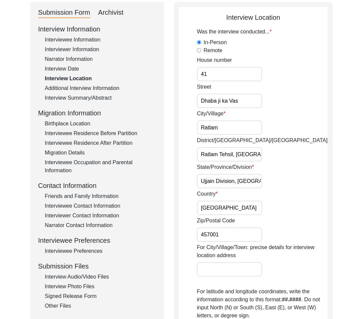
drag, startPoint x: 237, startPoint y: 155, endPoint x: 197, endPoint y: 155, distance: 39.1
click at [197, 155] on input "Ratlam Tehsil, [GEOGRAPHIC_DATA]" at bounding box center [229, 154] width 65 height 14
type input "[GEOGRAPHIC_DATA]"
drag, startPoint x: 239, startPoint y: 182, endPoint x: 190, endPoint y: 180, distance: 48.9
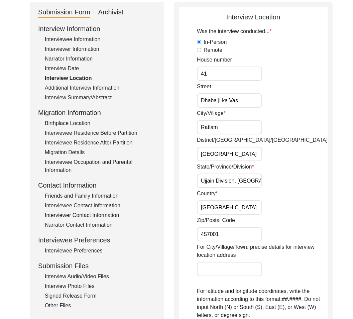
click at [190, 180] on app-interview-location "Interview Location Was the interview conducted... In-Person Remote House number…" at bounding box center [253, 273] width 149 height 523
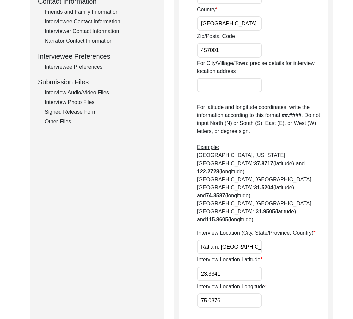
scroll to position [257, 0]
type input "[GEOGRAPHIC_DATA]"
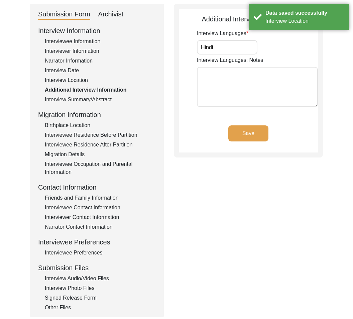
scroll to position [71, 0]
click at [74, 125] on div "Birthplace Location" at bounding box center [100, 125] width 111 height 8
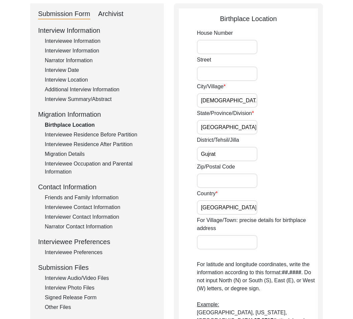
drag, startPoint x: 232, startPoint y: 104, endPoint x: 153, endPoint y: 97, distance: 79.2
click at [153, 97] on div "Submission Form Archivist Interview Information Interviewee Information Intervi…" at bounding box center [176, 262] width 293 height 518
click at [255, 160] on input "Gujrat" at bounding box center [227, 154] width 61 height 14
drag, startPoint x: 247, startPoint y: 138, endPoint x: 192, endPoint y: 144, distance: 55.2
click at [192, 144] on app-birthplace-location "Birthplace Location House [GEOGRAPHIC_DATA]/Village [GEOGRAPHIC_DATA]/Province/…" at bounding box center [248, 265] width 139 height 503
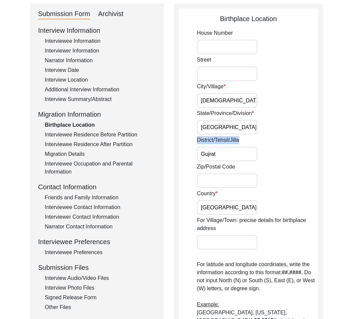
copy label "District/Tehsil/Jilla"
click at [235, 125] on input "[GEOGRAPHIC_DATA]" at bounding box center [227, 127] width 61 height 14
click at [237, 150] on input "Gujrat" at bounding box center [227, 154] width 61 height 14
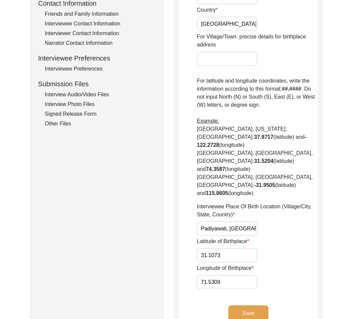
scroll to position [256, 0]
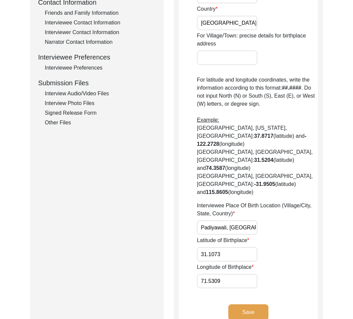
drag, startPoint x: 231, startPoint y: 202, endPoint x: 244, endPoint y: 205, distance: 13.4
click at [244, 220] on input "Padiyawali, [GEOGRAPHIC_DATA], [GEOGRAPHIC_DATA]" at bounding box center [227, 227] width 61 height 14
click at [215, 220] on input "Padiyawali, [GEOGRAPHIC_DATA], [GEOGRAPHIC_DATA]" at bounding box center [227, 227] width 61 height 14
drag, startPoint x: 226, startPoint y: 203, endPoint x: 191, endPoint y: 201, distance: 34.9
click at [191, 201] on app-birthplace-location "Birthplace Location House [GEOGRAPHIC_DATA]/Village [GEOGRAPHIC_DATA]/Province/…" at bounding box center [248, 80] width 139 height 503
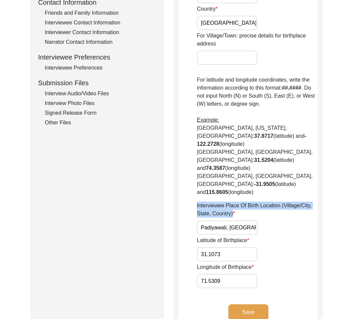
drag, startPoint x: 184, startPoint y: 177, endPoint x: 283, endPoint y: 189, distance: 99.8
click at [283, 189] on app-birthplace-location "Birthplace Location House [GEOGRAPHIC_DATA]/Village [GEOGRAPHIC_DATA]/Province/…" at bounding box center [248, 80] width 139 height 503
copy label "Interviewee Place Of Birth Location (Village/City, State, Country)"
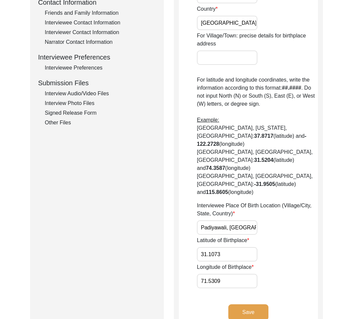
scroll to position [0, 11]
drag, startPoint x: 199, startPoint y: 204, endPoint x: 296, endPoint y: 202, distance: 97.0
click at [296, 202] on div "Interviewee Place Of Birth Location (Village/City, State, Country) [GEOGRAPHIC_…" at bounding box center [257, 218] width 121 height 33
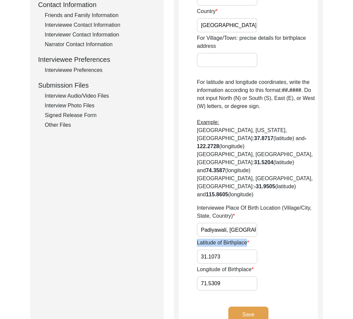
drag, startPoint x: 192, startPoint y: 218, endPoint x: 262, endPoint y: 218, distance: 69.6
click at [262, 218] on app-birthplace-location "Birthplace Location House [GEOGRAPHIC_DATA]/Village [GEOGRAPHIC_DATA]/Province/…" at bounding box center [248, 82] width 139 height 503
drag, startPoint x: 240, startPoint y: 234, endPoint x: 168, endPoint y: 227, distance: 72.7
click at [165, 229] on div "Submission Form Archivist Interview Information Interviewee Information Intervi…" at bounding box center [176, 80] width 293 height 518
drag, startPoint x: 243, startPoint y: 258, endPoint x: 167, endPoint y: 252, distance: 76.2
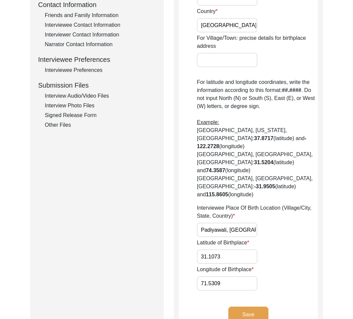
click at [167, 252] on div "Submission Form Archivist Interview Information Interviewee Information Intervi…" at bounding box center [176, 80] width 293 height 518
click at [267, 177] on div "House [GEOGRAPHIC_DATA]/[GEOGRAPHIC_DATA] State/Province/Division [GEOGRAPHIC_D…" at bounding box center [257, 69] width 121 height 444
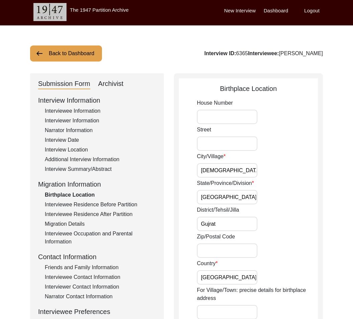
scroll to position [0, 0]
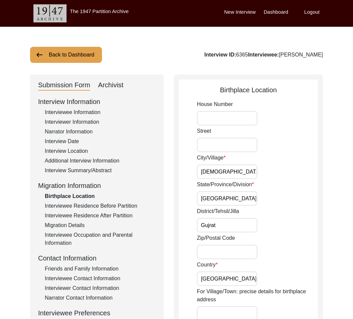
drag, startPoint x: 246, startPoint y: 185, endPoint x: 246, endPoint y: 181, distance: 4.4
click at [246, 185] on label "State/Province/Division" at bounding box center [225, 185] width 57 height 8
click at [246, 191] on input "[GEOGRAPHIC_DATA]" at bounding box center [227, 198] width 61 height 14
click at [245, 171] on input "[DEMOGRAPHIC_DATA]" at bounding box center [227, 172] width 61 height 14
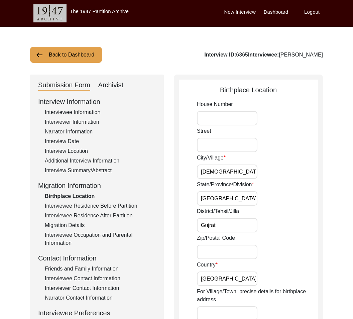
click at [227, 118] on input "House Number" at bounding box center [227, 118] width 61 height 14
paste input "[DEMOGRAPHIC_DATA]"
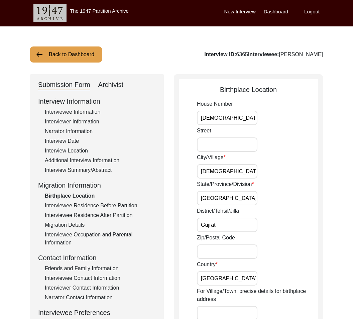
type input "[DEMOGRAPHIC_DATA]"
click at [211, 230] on input "Gujrat" at bounding box center [227, 225] width 61 height 14
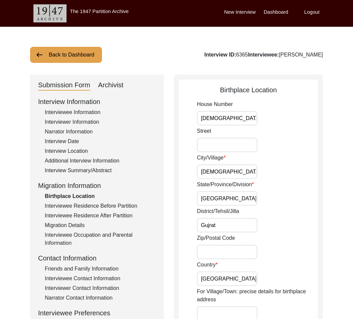
click at [215, 174] on input "[DEMOGRAPHIC_DATA]" at bounding box center [227, 172] width 61 height 14
click at [214, 174] on input "[DEMOGRAPHIC_DATA]" at bounding box center [227, 172] width 61 height 14
paste input "Gujrat"
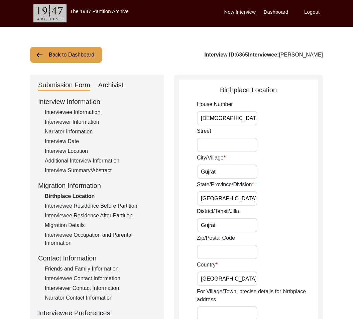
type input "Gujrat"
click at [225, 227] on input "Gujrat" at bounding box center [227, 225] width 61 height 14
type input "[GEOGRAPHIC_DATA]"
click at [240, 200] on input "[GEOGRAPHIC_DATA]" at bounding box center [227, 198] width 61 height 14
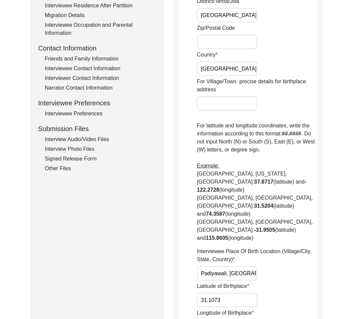
scroll to position [222, 0]
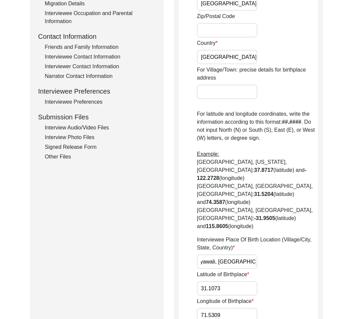
drag, startPoint x: 199, startPoint y: 234, endPoint x: 290, endPoint y: 242, distance: 91.0
click at [290, 242] on div "Interviewee Place Of Birth Location (Village/City, State, Country) [GEOGRAPHIC_…" at bounding box center [257, 252] width 121 height 33
paste input "Gujrat, [GEOGRAPHIC_DATA]"
type input "[GEOGRAPHIC_DATA], [GEOGRAPHIC_DATA], [GEOGRAPHIC_DATA]"
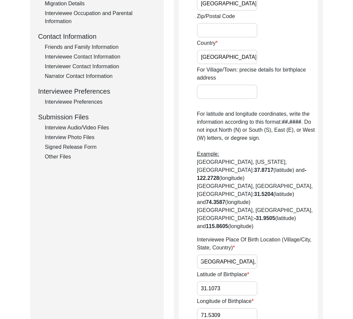
scroll to position [0, 0]
click at [249, 281] on input "31.1073" at bounding box center [227, 288] width 61 height 14
drag, startPoint x: 229, startPoint y: 264, endPoint x: 164, endPoint y: 272, distance: 65.4
click at [164, 272] on div "Submission Form Archivist Interview Information Interviewee Information Intervi…" at bounding box center [176, 112] width 293 height 518
drag, startPoint x: 223, startPoint y: 265, endPoint x: 176, endPoint y: 260, distance: 47.8
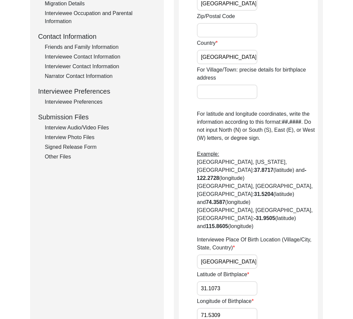
click at [176, 260] on div "Birthplace Location House Number [GEOGRAPHIC_DATA]/Village [GEOGRAPHIC_DATA]/Pr…" at bounding box center [248, 112] width 149 height 518
paste input "2.5731"
type input "32.5731"
drag, startPoint x: 230, startPoint y: 295, endPoint x: 197, endPoint y: 289, distance: 34.0
click at [197, 289] on app-birthplace-location "Birthplace Location House Number [GEOGRAPHIC_DATA]/Village [GEOGRAPHIC_DATA]/Pr…" at bounding box center [248, 114] width 139 height 503
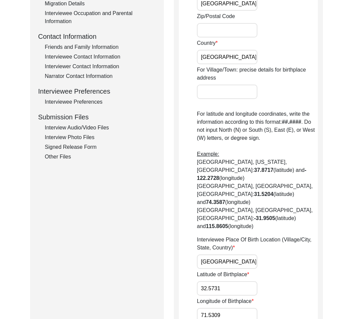
paste input "4.1005"
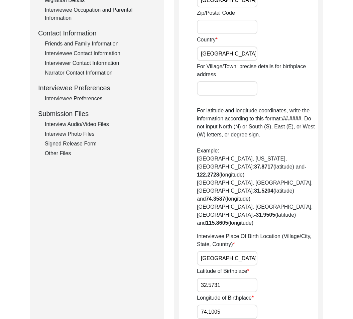
type input "74.1005"
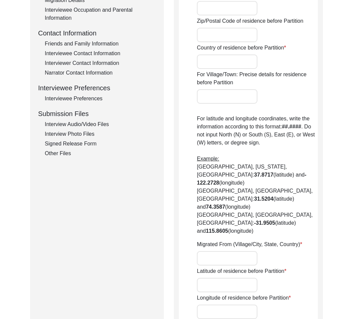
type input "[GEOGRAPHIC_DATA], [GEOGRAPHIC_DATA], [GEOGRAPHIC_DATA]"
type input "32.5731"
type input "74.1005"
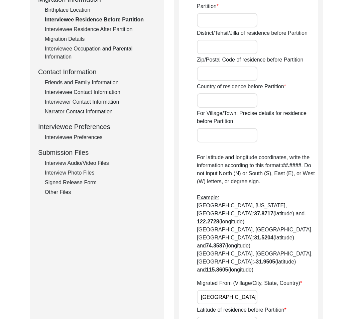
scroll to position [0, 0]
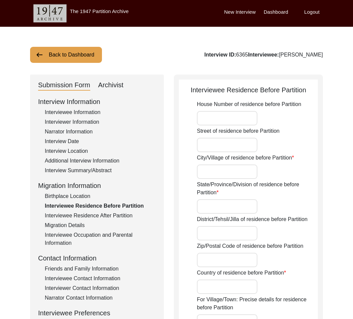
drag, startPoint x: 313, startPoint y: 95, endPoint x: 176, endPoint y: 87, distance: 137.1
click at [198, 88] on div "Interviewee Residence Before Partition" at bounding box center [248, 90] width 139 height 10
drag, startPoint x: 188, startPoint y: 89, endPoint x: 323, endPoint y: 92, distance: 134.5
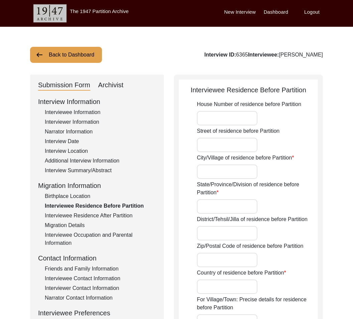
drag, startPoint x: 192, startPoint y: 131, endPoint x: 310, endPoint y: 149, distance: 120.0
drag, startPoint x: 185, startPoint y: 162, endPoint x: 329, endPoint y: 165, distance: 143.9
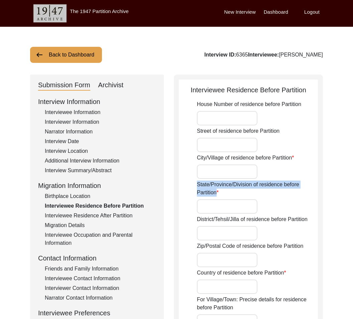
drag, startPoint x: 190, startPoint y: 183, endPoint x: 217, endPoint y: 191, distance: 28.6
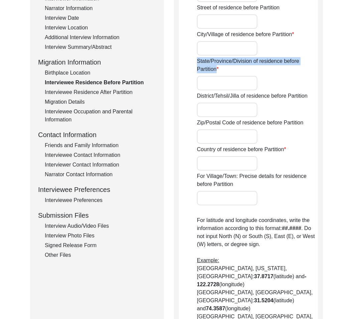
scroll to position [163, 0]
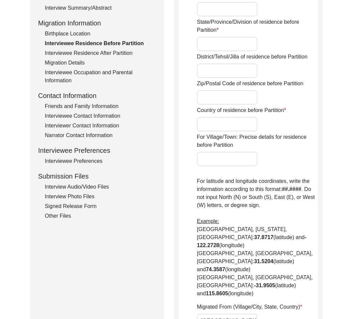
click at [196, 56] on app-residence-before-partition "Interviewee Residence Before Partition House Number of residence before Partiti…" at bounding box center [248, 173] width 139 height 503
drag, startPoint x: 197, startPoint y: 56, endPoint x: 306, endPoint y: 54, distance: 109.1
click at [306, 54] on label "District/Tehsil/Jilla of residence before Partition" at bounding box center [252, 57] width 111 height 8
drag, startPoint x: 311, startPoint y: 85, endPoint x: 191, endPoint y: 83, distance: 120.8
click at [187, 83] on app-residence-before-partition "Interviewee Residence Before Partition House Number of residence before Partiti…" at bounding box center [248, 173] width 139 height 503
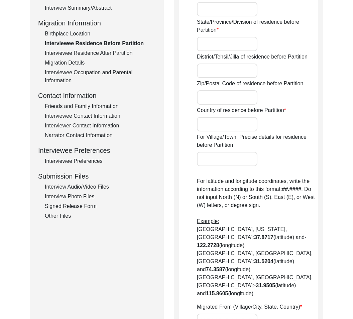
click at [267, 110] on label "Country of residence before Partition" at bounding box center [241, 110] width 89 height 8
click at [258, 117] on input "Country of residence before Partition" at bounding box center [227, 124] width 61 height 14
drag, startPoint x: 280, startPoint y: 109, endPoint x: 213, endPoint y: 115, distance: 67.8
click at [213, 115] on div "Country of residence before Partition" at bounding box center [257, 118] width 121 height 25
click at [213, 112] on label "Country of residence before Partition" at bounding box center [241, 110] width 89 height 8
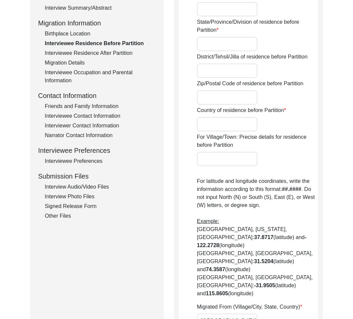
click at [213, 117] on input "Country of residence before Partition" at bounding box center [227, 124] width 61 height 14
drag, startPoint x: 295, startPoint y: 115, endPoint x: 192, endPoint y: 115, distance: 103.4
click at [192, 115] on app-residence-before-partition "Interviewee Residence Before Partition House Number of residence before Partiti…" at bounding box center [248, 173] width 139 height 503
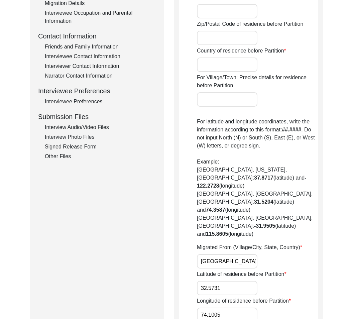
scroll to position [0, 2]
drag, startPoint x: 217, startPoint y: 234, endPoint x: 274, endPoint y: 239, distance: 56.5
click at [274, 244] on div "Migrated From (Village/City, State, Country) [GEOGRAPHIC_DATA], [GEOGRAPHIC_DAT…" at bounding box center [257, 256] width 121 height 25
click at [285, 297] on label "Longitude of residence before Partition" at bounding box center [244, 301] width 94 height 8
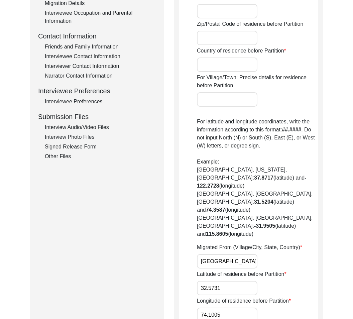
click at [258, 308] on input "74.1005" at bounding box center [227, 315] width 61 height 14
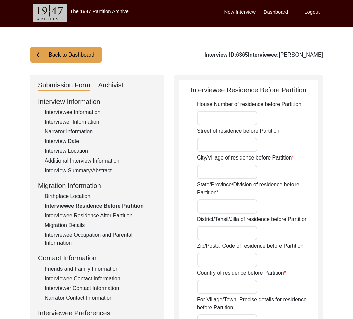
click at [226, 115] on input "House Number of residence before Partition" at bounding box center [227, 118] width 61 height 14
click at [220, 140] on input "Street of residence before Partition" at bounding box center [227, 145] width 61 height 14
paste input "Padyawali"
type input "Padyawali"
drag, startPoint x: 216, startPoint y: 168, endPoint x: 227, endPoint y: 168, distance: 11.4
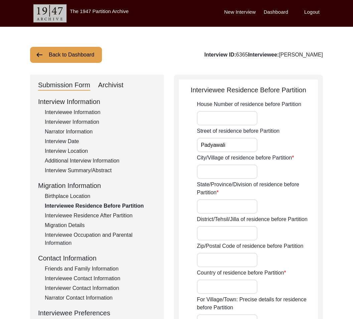
click at [216, 168] on input "City/Village of residence before Partition" at bounding box center [227, 172] width 61 height 14
paste input "Gujrat"
type input "Gujrat"
drag, startPoint x: 227, startPoint y: 201, endPoint x: 295, endPoint y: 202, distance: 68.3
click at [227, 200] on input "State/Province/Division of residence before Partition" at bounding box center [227, 206] width 61 height 14
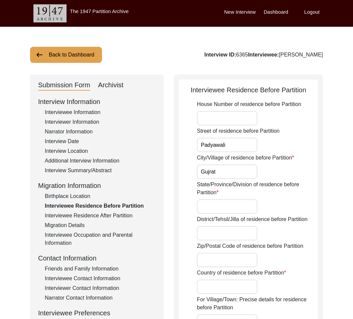
paste input "[GEOGRAPHIC_DATA]"
type input "[GEOGRAPHIC_DATA]"
drag, startPoint x: 228, startPoint y: 230, endPoint x: 236, endPoint y: 228, distance: 8.7
click at [228, 229] on input "District/Tehsil/Jilla of residence before Partition" at bounding box center [227, 233] width 61 height 14
paste input "[GEOGRAPHIC_DATA]"
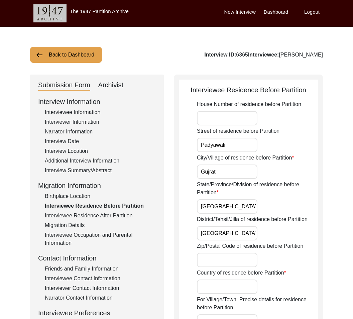
type input "[GEOGRAPHIC_DATA]"
drag, startPoint x: 252, startPoint y: 257, endPoint x: 258, endPoint y: 254, distance: 6.9
click at [253, 257] on input "Zip/Postal Code of residence before Partition" at bounding box center [227, 260] width 61 height 14
paste input "50700"
type input "50700"
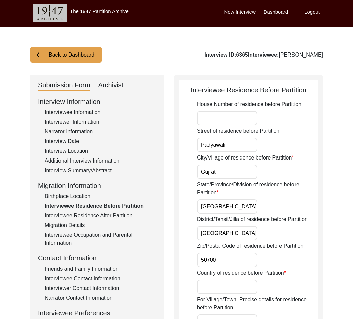
click at [226, 294] on input "Country of residence before Partition" at bounding box center [227, 287] width 61 height 14
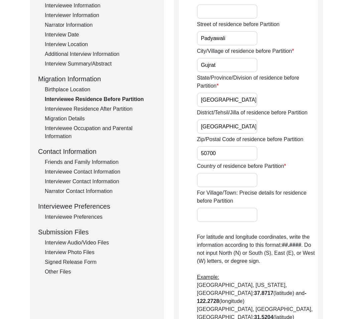
scroll to position [115, 0]
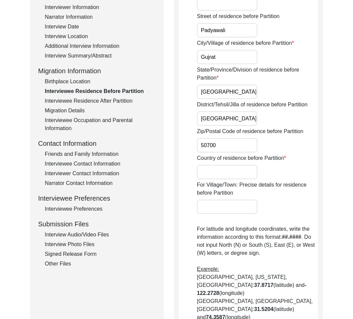
paste input "[GEOGRAPHIC_DATA]"
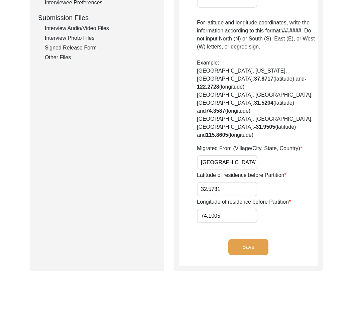
scroll to position [339, 0]
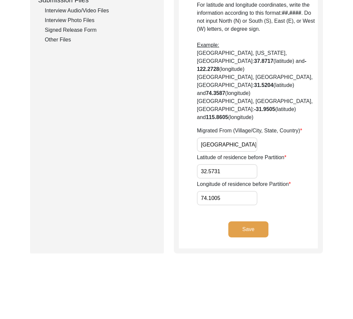
type input "[GEOGRAPHIC_DATA]"
click at [246, 221] on button "Save" at bounding box center [249, 229] width 40 height 16
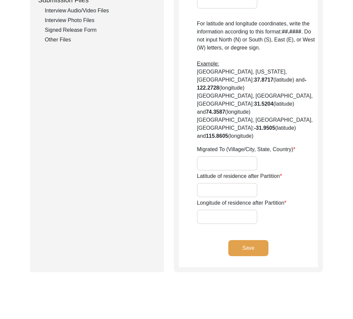
type input "Yes"
type input "[PERSON_NAME]"
type input "Ratlam"
type input "Ratlam Tehsil, [GEOGRAPHIC_DATA]"
type input "Ujjain Division, [GEOGRAPHIC_DATA]"
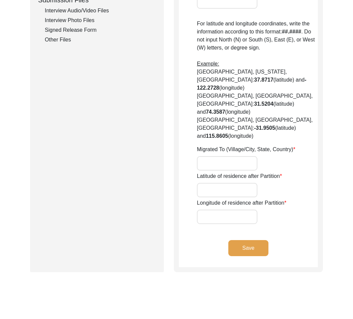
type input "[GEOGRAPHIC_DATA]"
type input "457001"
type input "Ratlam, [GEOGRAPHIC_DATA], [GEOGRAPHIC_DATA]"
type input "23.3341"
type input "75.0376"
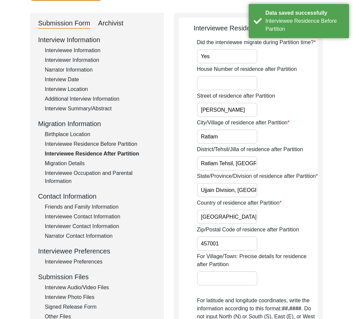
scroll to position [0, 0]
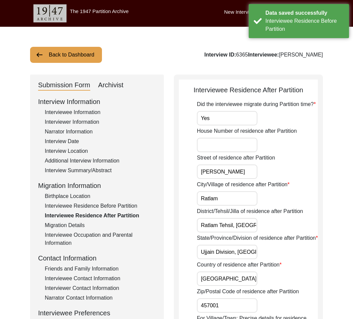
drag, startPoint x: 165, startPoint y: 83, endPoint x: 265, endPoint y: 89, distance: 99.8
drag, startPoint x: 242, startPoint y: 86, endPoint x: 218, endPoint y: 92, distance: 24.4
click at [242, 86] on div "Interviewee Residence After Partition" at bounding box center [248, 90] width 139 height 10
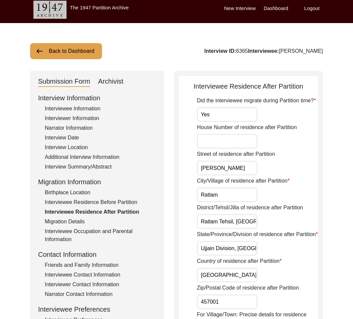
scroll to position [7, 0]
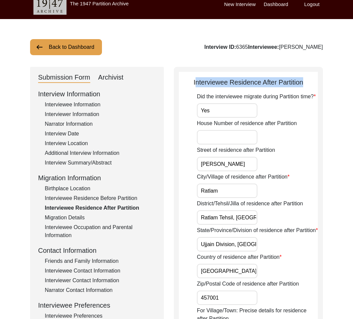
drag, startPoint x: 192, startPoint y: 84, endPoint x: 314, endPoint y: 92, distance: 122.1
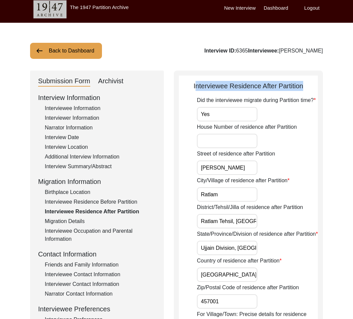
scroll to position [4, 0]
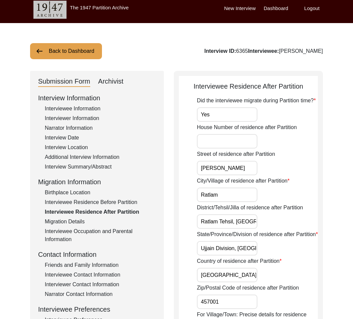
drag, startPoint x: 225, startPoint y: 195, endPoint x: 239, endPoint y: 195, distance: 13.7
click at [239, 195] on input "Ratlam" at bounding box center [227, 195] width 61 height 14
drag, startPoint x: 236, startPoint y: 219, endPoint x: 256, endPoint y: 256, distance: 41.3
click at [287, 228] on div "District/Tehsil/Jilla of residence after Partition Ratlam Tehsil, [GEOGRAPHIC_D…" at bounding box center [257, 216] width 121 height 25
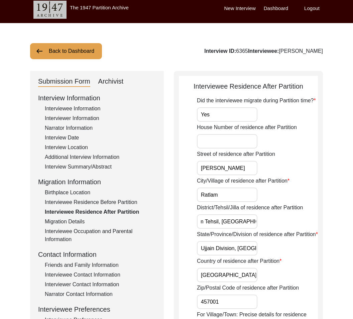
scroll to position [0, 0]
drag, startPoint x: 234, startPoint y: 253, endPoint x: 263, endPoint y: 253, distance: 28.8
click at [285, 255] on div "State/Province/Division of residence after Partition Ujjain Division, [GEOGRAPH…" at bounding box center [257, 243] width 121 height 25
drag, startPoint x: 243, startPoint y: 252, endPoint x: 260, endPoint y: 248, distance: 17.6
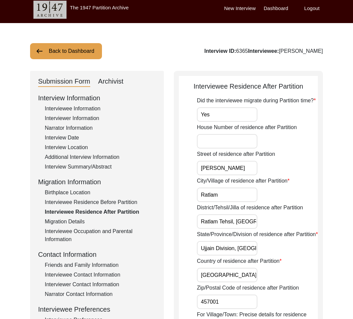
scroll to position [0, 22]
drag, startPoint x: 238, startPoint y: 247, endPoint x: 282, endPoint y: 249, distance: 43.5
click at [282, 248] on div "State/Province/Division of residence after Partition Ujjain Division, [GEOGRAPH…" at bounding box center [257, 243] width 121 height 25
drag, startPoint x: 228, startPoint y: 277, endPoint x: 233, endPoint y: 276, distance: 5.1
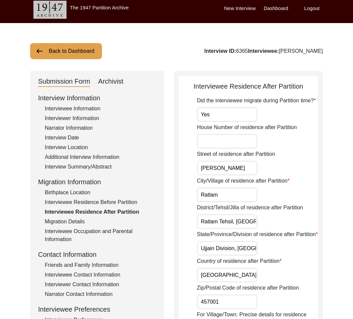
click at [233, 276] on input "[GEOGRAPHIC_DATA]" at bounding box center [227, 275] width 61 height 14
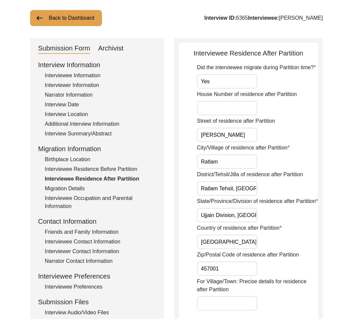
scroll to position [59, 0]
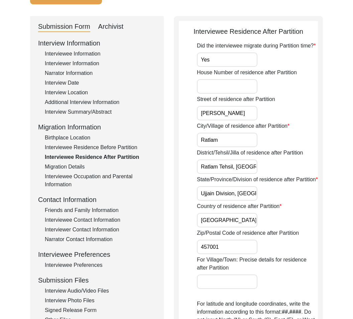
click at [230, 249] on input "457001" at bounding box center [227, 247] width 61 height 14
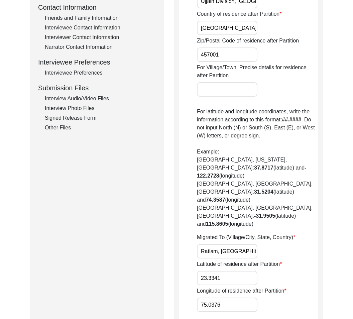
drag, startPoint x: 210, startPoint y: 228, endPoint x: 317, endPoint y: 251, distance: 109.7
click at [316, 251] on div "Did the interviewee migrate during Partition time? Yes House Number of residenc…" at bounding box center [257, 80] width 121 height 463
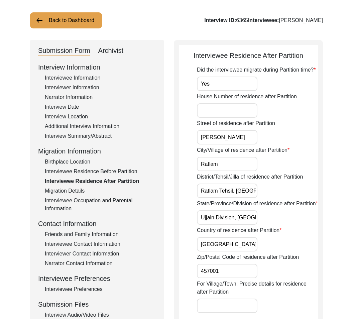
scroll to position [0, 0]
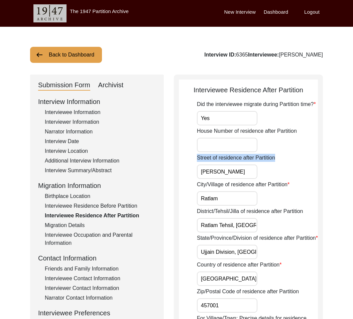
drag, startPoint x: 195, startPoint y: 157, endPoint x: 371, endPoint y: 156, distance: 176.0
drag, startPoint x: 245, startPoint y: 173, endPoint x: 125, endPoint y: 163, distance: 119.9
click at [248, 175] on input "[PERSON_NAME]" at bounding box center [227, 172] width 61 height 14
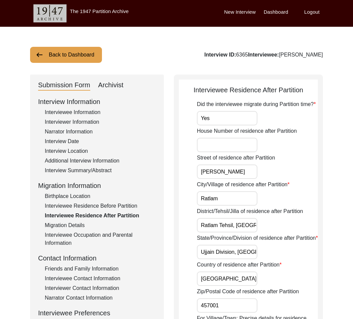
click at [209, 170] on input "[PERSON_NAME]" at bounding box center [227, 172] width 61 height 14
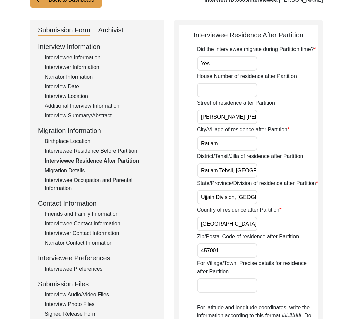
scroll to position [82, 0]
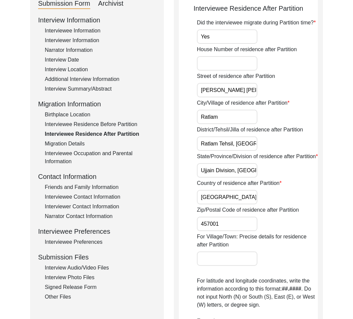
type input "[PERSON_NAME] [PERSON_NAME]"
drag, startPoint x: 194, startPoint y: 128, endPoint x: 303, endPoint y: 130, distance: 109.1
click at [303, 130] on app-residence-after-partition "Interviewee Residence After Partition Did the interviewee migrate during Partit…" at bounding box center [248, 263] width 139 height 521
click at [225, 194] on input "[GEOGRAPHIC_DATA]" at bounding box center [227, 197] width 61 height 14
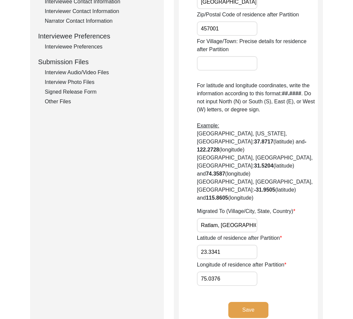
scroll to position [283, 0]
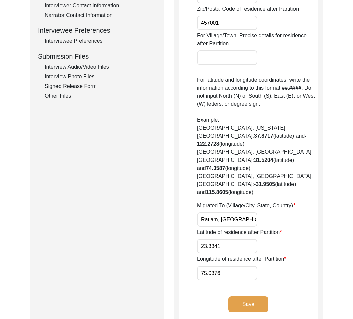
click at [262, 202] on label "Migrated To (Village/City, State, Country)" at bounding box center [246, 206] width 98 height 8
click at [258, 212] on input "Ratlam, [GEOGRAPHIC_DATA], [GEOGRAPHIC_DATA]" at bounding box center [227, 219] width 61 height 14
click at [238, 296] on button "Save" at bounding box center [249, 304] width 40 height 16
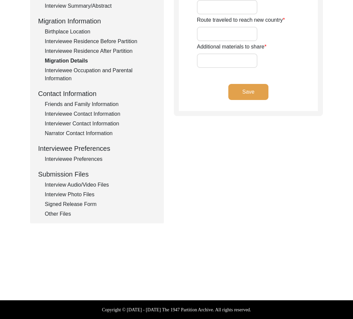
type input "N/A"
type input "Wagah Border"
type input "Padyawali to [GEOGRAPHIC_DATA]"
type input "N/A"
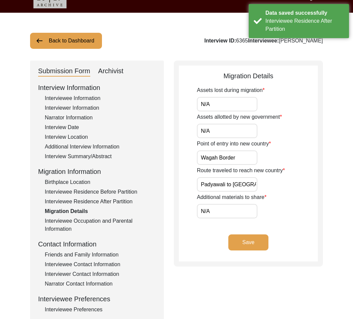
scroll to position [14, 0]
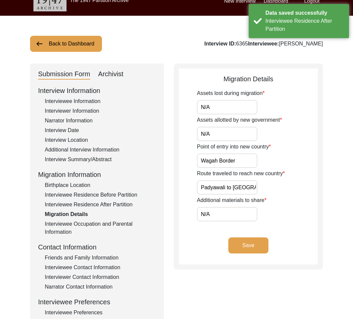
click at [67, 201] on div "Interviewee Residence After Partition" at bounding box center [100, 205] width 111 height 8
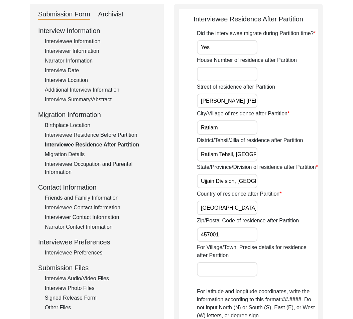
scroll to position [79, 0]
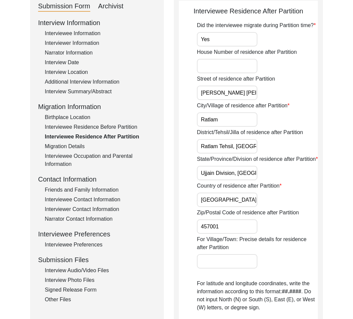
drag, startPoint x: 237, startPoint y: 147, endPoint x: 163, endPoint y: 143, distance: 74.4
click at [163, 143] on div "Submission Form Archivist Interview Information Interviewee Information Intervi…" at bounding box center [176, 264] width 293 height 537
type input "[GEOGRAPHIC_DATA]"
drag, startPoint x: 238, startPoint y: 172, endPoint x: 185, endPoint y: 173, distance: 53.2
click at [185, 173] on app-residence-after-partition "Interviewee Residence After Partition Did the interviewee migrate during Partit…" at bounding box center [248, 266] width 139 height 521
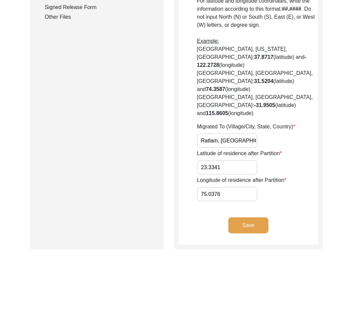
scroll to position [364, 0]
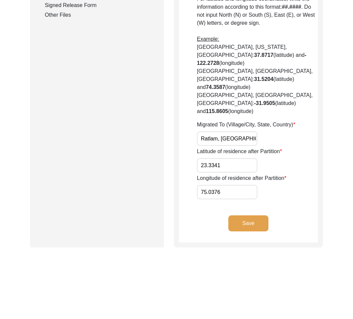
type input "[GEOGRAPHIC_DATA]"
click at [254, 215] on button "Save" at bounding box center [249, 223] width 40 height 16
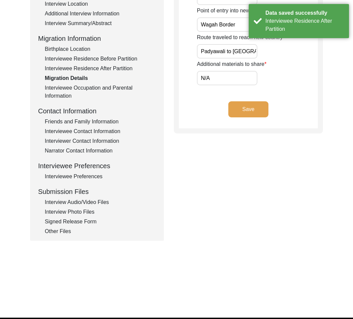
scroll to position [153, 0]
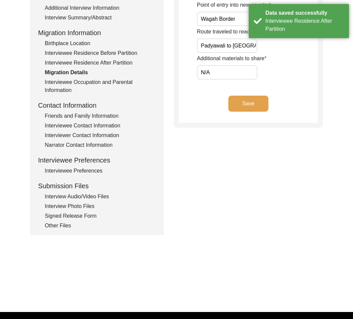
click at [261, 107] on button "Save" at bounding box center [249, 104] width 40 height 16
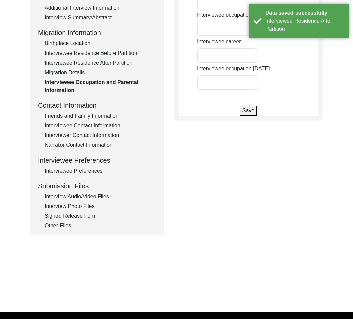
type input "[PERSON_NAME]"
type input "Student"
type input "Factory Employee"
type input "Retired"
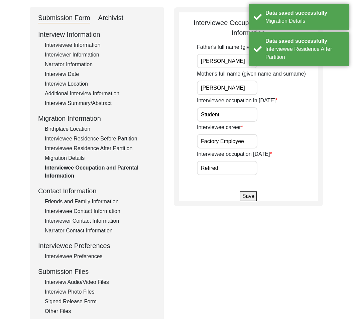
scroll to position [0, 0]
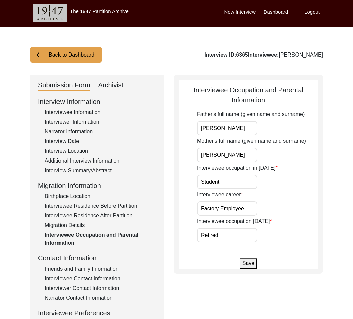
click at [236, 126] on input "[PERSON_NAME]" at bounding box center [227, 128] width 61 height 14
click at [241, 159] on input "[PERSON_NAME]" at bounding box center [227, 155] width 61 height 14
click at [235, 182] on input "Student" at bounding box center [227, 182] width 61 height 14
drag, startPoint x: 243, startPoint y: 211, endPoint x: 253, endPoint y: 209, distance: 11.0
click at [253, 209] on input "Factory Employee" at bounding box center [227, 208] width 61 height 14
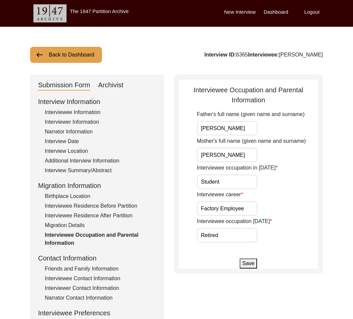
click at [246, 230] on input "Retired" at bounding box center [227, 235] width 61 height 14
click at [246, 233] on input "Retired" at bounding box center [227, 235] width 61 height 14
click at [107, 268] on div "Friends and Family Information" at bounding box center [100, 269] width 111 height 8
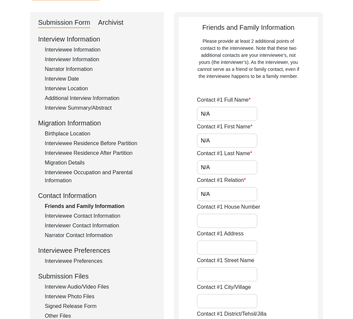
scroll to position [68, 0]
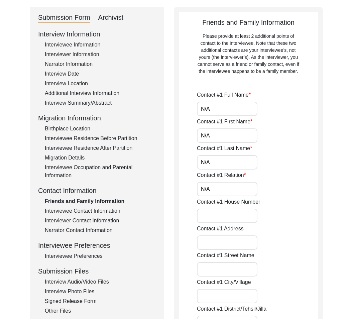
click at [112, 209] on div "Interviewee Contact Information" at bounding box center [100, 211] width 111 height 8
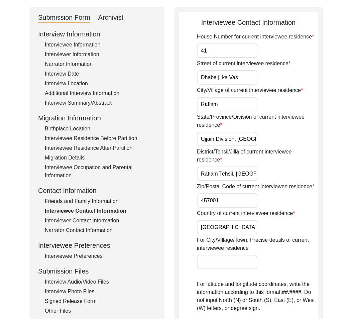
drag, startPoint x: 234, startPoint y: 57, endPoint x: 261, endPoint y: 54, distance: 27.3
click at [261, 54] on div "House Number for current interviewee residence 41" at bounding box center [257, 45] width 121 height 25
drag, startPoint x: 241, startPoint y: 81, endPoint x: 257, endPoint y: 80, distance: 16.1
click at [257, 80] on input "Dhaba ji ka Vas" at bounding box center [227, 77] width 61 height 14
click at [226, 103] on input "Ratlam" at bounding box center [227, 104] width 61 height 14
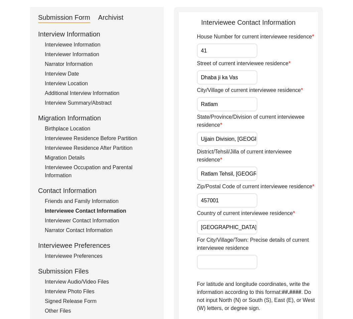
drag, startPoint x: 226, startPoint y: 103, endPoint x: 292, endPoint y: 110, distance: 65.9
click at [292, 110] on div "City/Village of current interviewee residence Ratlam" at bounding box center [257, 98] width 121 height 25
drag, startPoint x: 251, startPoint y: 80, endPoint x: 244, endPoint y: 95, distance: 15.9
click at [250, 81] on input "Dhaba ji ka Vas" at bounding box center [227, 77] width 61 height 14
click at [231, 52] on input "41" at bounding box center [227, 50] width 61 height 14
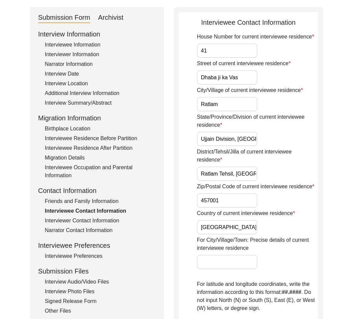
click at [245, 79] on input "Dhaba ji ka Vas" at bounding box center [227, 77] width 61 height 14
drag, startPoint x: 246, startPoint y: 107, endPoint x: 258, endPoint y: 102, distance: 13.5
click at [246, 107] on input "Ratlam" at bounding box center [227, 104] width 61 height 14
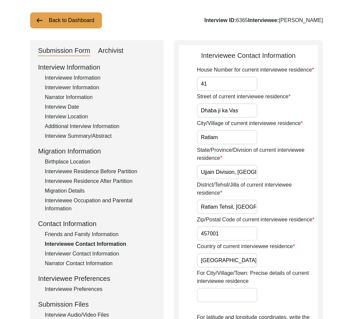
scroll to position [34, 0]
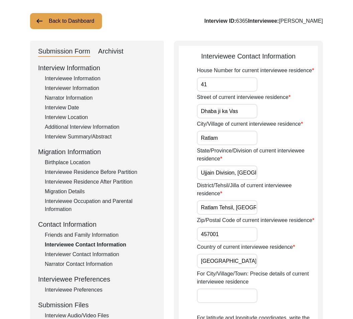
click at [232, 172] on input "Ujjain Division, [GEOGRAPHIC_DATA]" at bounding box center [227, 173] width 61 height 14
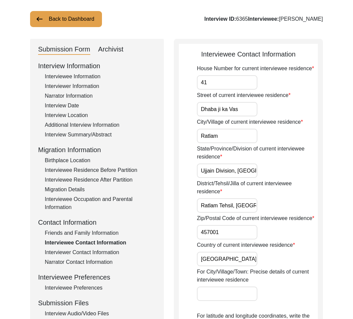
scroll to position [37, 0]
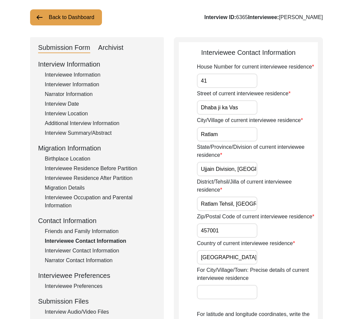
drag, startPoint x: 239, startPoint y: 171, endPoint x: 192, endPoint y: 165, distance: 47.2
type input "[GEOGRAPHIC_DATA]"
drag, startPoint x: 237, startPoint y: 203, endPoint x: 184, endPoint y: 199, distance: 53.1
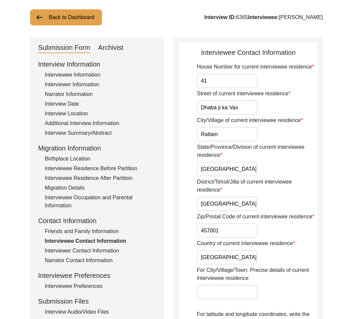
type input "[GEOGRAPHIC_DATA]"
click at [260, 245] on label "Country of current interviewee residence" at bounding box center [246, 244] width 98 height 8
click at [258, 250] on input "[GEOGRAPHIC_DATA]" at bounding box center [227, 257] width 61 height 14
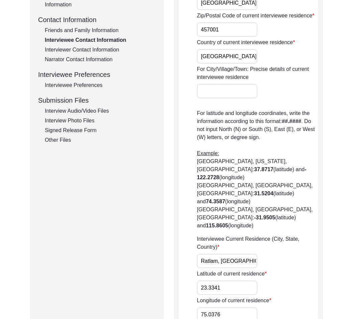
scroll to position [0, 20]
drag, startPoint x: 220, startPoint y: 237, endPoint x: 253, endPoint y: 241, distance: 33.1
click at [261, 237] on div "Interviewee Current Residence (City, State, Country) [GEOGRAPHIC_DATA], [GEOGRA…" at bounding box center [257, 251] width 121 height 33
click at [232, 254] on input "Ratlam, [GEOGRAPHIC_DATA], [GEOGRAPHIC_DATA]" at bounding box center [227, 261] width 61 height 14
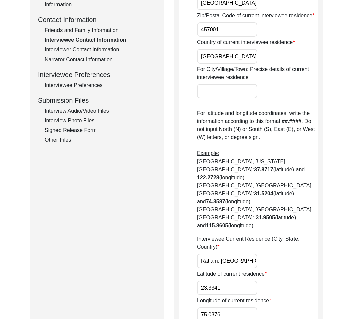
drag, startPoint x: 234, startPoint y: 238, endPoint x: 127, endPoint y: 229, distance: 107.8
click at [125, 230] on div "Submission Form Archivist Interview Information Interviewee Information Intervi…" at bounding box center [176, 224] width 293 height 776
click at [223, 254] on input "Ratlam, [GEOGRAPHIC_DATA], [GEOGRAPHIC_DATA]" at bounding box center [227, 261] width 61 height 14
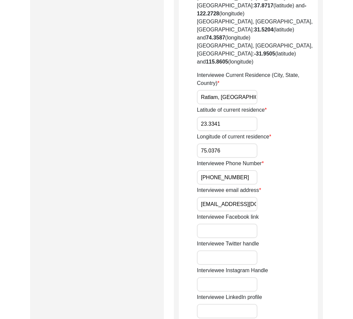
scroll to position [438, 0]
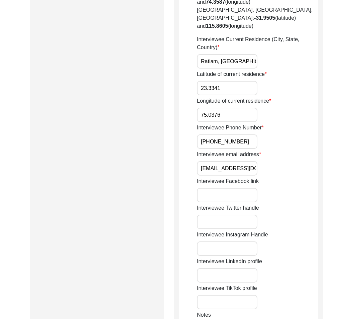
drag, startPoint x: 245, startPoint y: 115, endPoint x: 192, endPoint y: 118, distance: 52.6
click at [192, 118] on app-contact-information "Interviewee Contact Information House Number for current interviewee residence …" at bounding box center [248, 27] width 139 height 761
drag, startPoint x: 193, startPoint y: 102, endPoint x: 270, endPoint y: 103, distance: 77.0
click at [270, 103] on app-contact-information "Interviewee Contact Information House Number for current interviewee residence …" at bounding box center [248, 27] width 139 height 761
drag, startPoint x: 248, startPoint y: 116, endPoint x: 164, endPoint y: 103, distance: 85.0
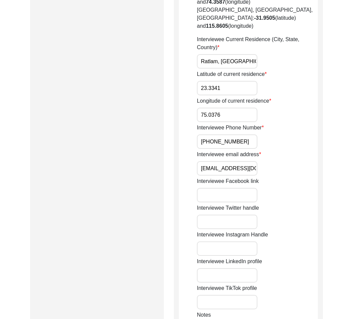
click at [164, 103] on div "Submission Form Archivist Interview Information Interviewee Information Intervi…" at bounding box center [176, 24] width 293 height 776
paste input "1"
type input "[PHONE_NUMBER]"
click at [227, 161] on input "[EMAIL_ADDRESS][DOMAIN_NAME]" at bounding box center [227, 168] width 61 height 14
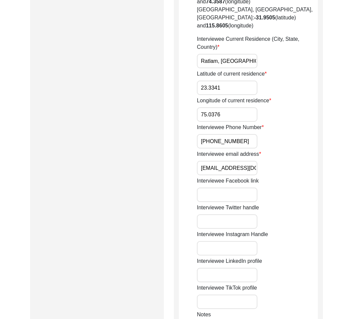
scroll to position [0, 5]
drag, startPoint x: 227, startPoint y: 144, endPoint x: 265, endPoint y: 147, distance: 38.3
click at [265, 150] on div "Interviewee email address [EMAIL_ADDRESS][DOMAIN_NAME]" at bounding box center [257, 162] width 121 height 25
click at [233, 161] on input "[EMAIL_ADDRESS][DOMAIN_NAME]" at bounding box center [227, 168] width 61 height 14
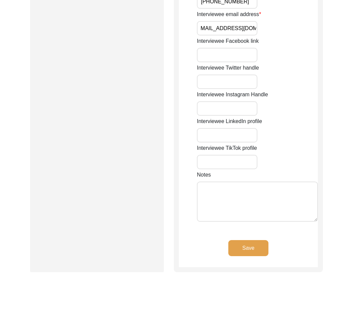
scroll to position [0, 0]
click at [260, 240] on button "Save" at bounding box center [249, 248] width 40 height 16
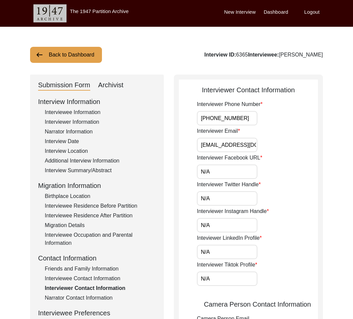
drag, startPoint x: 225, startPoint y: 146, endPoint x: 244, endPoint y: 147, distance: 19.4
click at [244, 147] on input "[EMAIL_ADDRESS][DOMAIN_NAME]" at bounding box center [227, 145] width 61 height 14
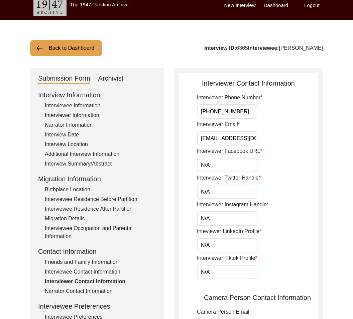
click at [233, 146] on div "Interviewer Phone Number [PHONE_NUMBER] Interviewer Email [EMAIL_ADDRESS][DOMAI…" at bounding box center [257, 294] width 121 height 400
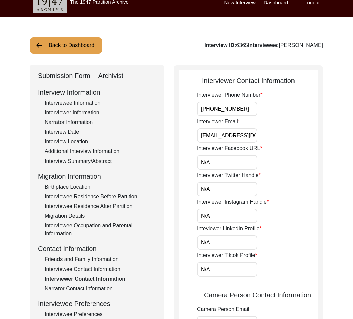
scroll to position [0, 42]
drag, startPoint x: 232, startPoint y: 139, endPoint x: 254, endPoint y: 139, distance: 21.7
click at [266, 143] on div "Interviewer Email [EMAIL_ADDRESS][DOMAIN_NAME]" at bounding box center [257, 130] width 121 height 25
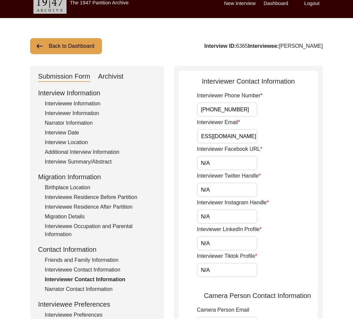
click at [254, 139] on input "[EMAIL_ADDRESS][DOMAIN_NAME]" at bounding box center [227, 136] width 61 height 14
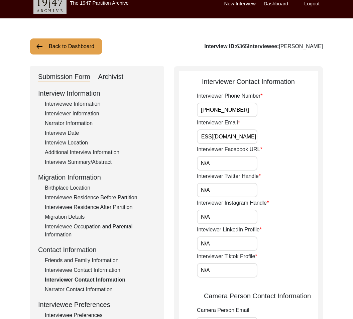
scroll to position [0, 0]
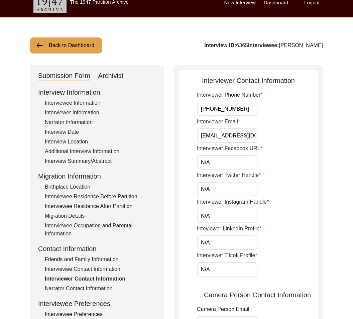
click at [293, 158] on div "Interviewer Facebook URL N/A" at bounding box center [257, 157] width 121 height 25
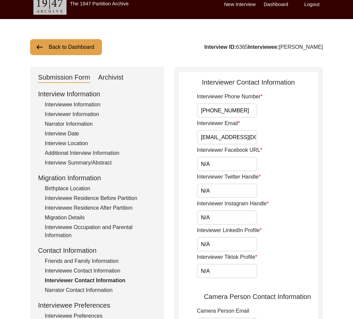
scroll to position [5, 0]
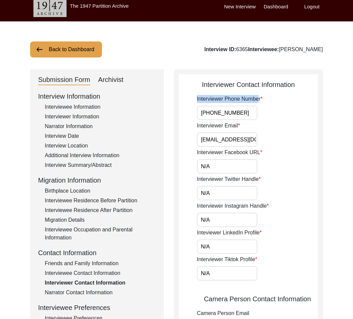
drag, startPoint x: 196, startPoint y: 100, endPoint x: 260, endPoint y: 100, distance: 63.6
click at [260, 100] on app-interviewer-contact-information "Interviewer Contact Information Interviewer Phone Number [PHONE_NUMBER] Intervi…" at bounding box center [248, 309] width 139 height 459
click at [268, 99] on div "Interviewer Phone Number [PHONE_NUMBER]" at bounding box center [257, 107] width 121 height 25
drag, startPoint x: 263, startPoint y: 99, endPoint x: 175, endPoint y: 100, distance: 88.0
click at [174, 101] on div "Interviewer Contact Information Interviewer Phone Number [PHONE_NUMBER] Intervi…" at bounding box center [248, 306] width 149 height 474
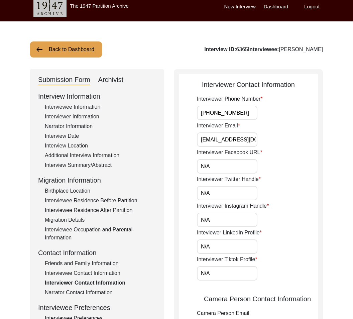
drag, startPoint x: 245, startPoint y: 113, endPoint x: 155, endPoint y: 102, distance: 90.3
click at [155, 102] on div "Submission Form Archivist Interview Information Interviewee Information Intervi…" at bounding box center [176, 306] width 293 height 474
drag, startPoint x: 201, startPoint y: 141, endPoint x: 276, endPoint y: 142, distance: 75.0
click at [276, 142] on div "Interviewer Email [EMAIL_ADDRESS][DOMAIN_NAME]" at bounding box center [257, 134] width 121 height 25
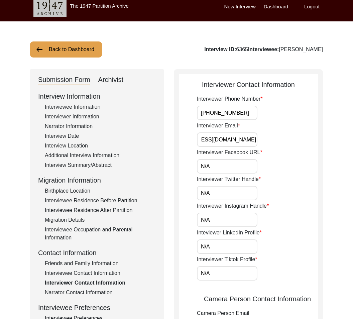
scroll to position [0, 0]
paste input "[EMAIL_ADDRESS][DOMAIN_NAME]"
type input "[EMAIL_ADDRESS][DOMAIN_NAME]"
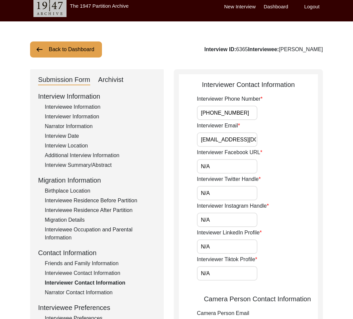
drag, startPoint x: 210, startPoint y: 114, endPoint x: 226, endPoint y: 128, distance: 21.6
click at [212, 115] on input "[PHONE_NUMBER]" at bounding box center [227, 113] width 61 height 14
click at [215, 114] on input "[PHONE_NUMBER]" at bounding box center [227, 113] width 61 height 14
click at [209, 114] on input "[PHONE_NUMBER]" at bounding box center [227, 113] width 61 height 14
type input "[PHONE_NUMBER]"
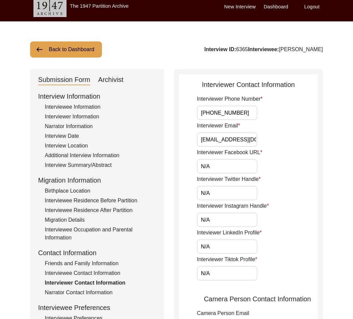
click at [271, 139] on div "Interviewer Email [EMAIL_ADDRESS][DOMAIN_NAME]" at bounding box center [257, 134] width 121 height 25
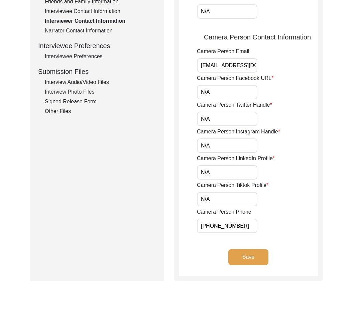
scroll to position [267, 0]
click at [210, 225] on input "[PHONE_NUMBER]" at bounding box center [227, 226] width 61 height 14
type input "[PHONE_NUMBER]"
drag, startPoint x: 202, startPoint y: 67, endPoint x: 306, endPoint y: 75, distance: 104.7
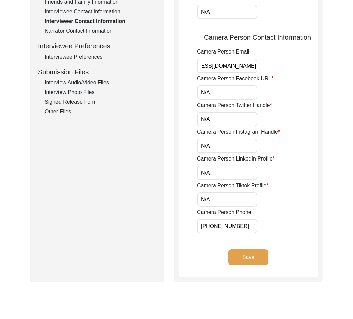
click at [306, 75] on div "Interviewer Phone Number [PHONE_NUMBER] Interviewer Email [EMAIL_ADDRESS][DOMAI…" at bounding box center [257, 33] width 121 height 400
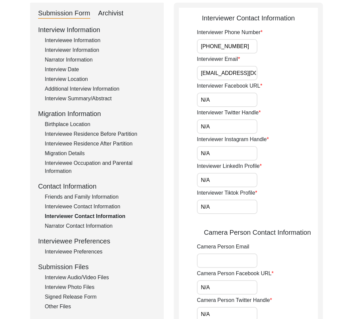
scroll to position [0, 1]
drag, startPoint x: 202, startPoint y: 73, endPoint x: 294, endPoint y: 81, distance: 92.3
click at [294, 81] on div "Interviewer Phone Number [PHONE_NUMBER] Interviewer Email [EMAIL_ADDRESS][DOMAI…" at bounding box center [257, 228] width 121 height 400
drag, startPoint x: 230, startPoint y: 252, endPoint x: 227, endPoint y: 254, distance: 4.0
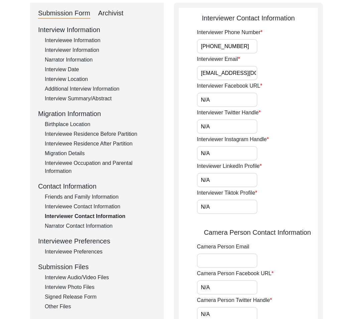
click at [230, 252] on div "Camera Person Email" at bounding box center [257, 255] width 121 height 25
click at [227, 255] on input "Camera Person Email" at bounding box center [227, 261] width 61 height 14
paste input "[EMAIL_ADDRESS][DOMAIN_NAME]"
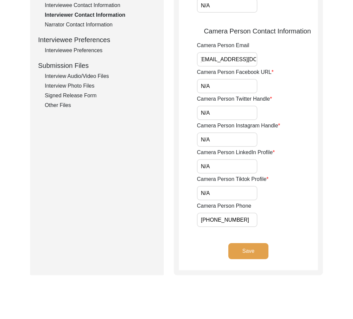
scroll to position [285, 0]
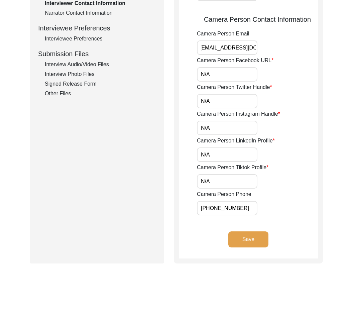
type input "[EMAIL_ADDRESS][DOMAIN_NAME]"
click at [249, 235] on button "Save" at bounding box center [249, 240] width 40 height 16
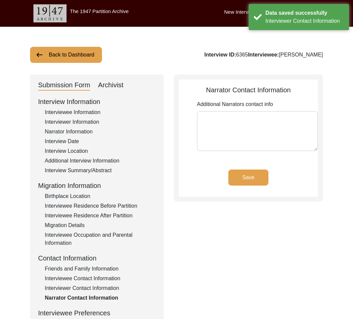
click at [76, 277] on div "Interviewee Contact Information" at bounding box center [100, 279] width 111 height 8
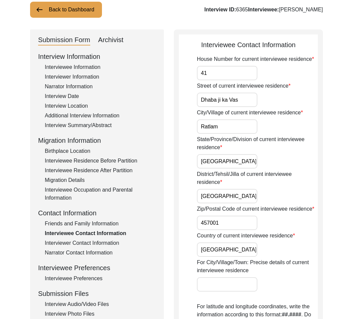
scroll to position [64, 0]
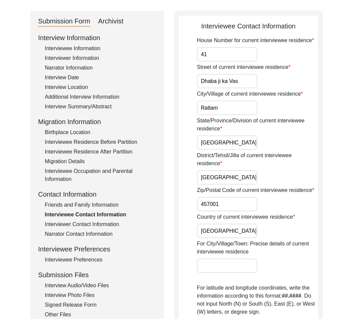
click at [83, 261] on div "Interviewee Preferences" at bounding box center [100, 260] width 111 height 8
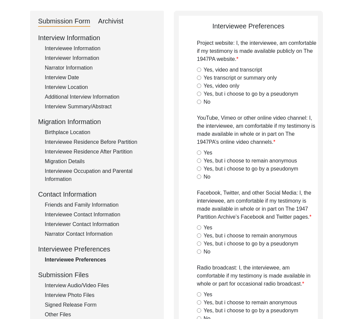
radio input "true"
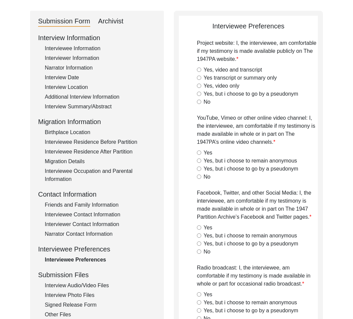
radio input "true"
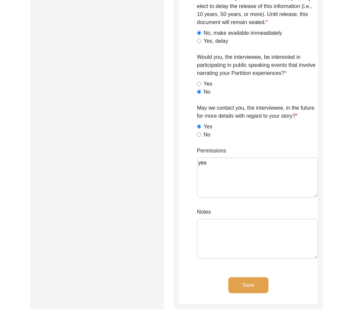
scroll to position [547, 0]
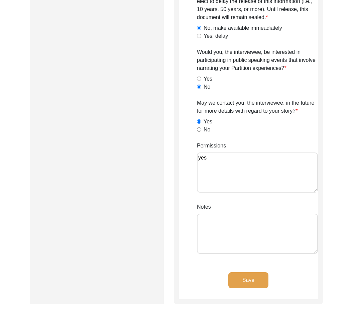
click at [262, 172] on textarea "yes" at bounding box center [257, 173] width 121 height 40
paste textarea "[DATE] Melody: Interviewee gave permission to all except public speaking"
type textarea "yes [DATE] Melody: Interviewee gave permission to all except public speaking"
click at [261, 282] on button "Save" at bounding box center [249, 280] width 40 height 16
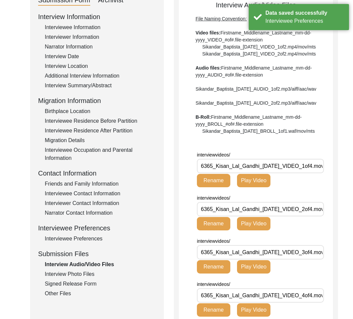
scroll to position [75, 0]
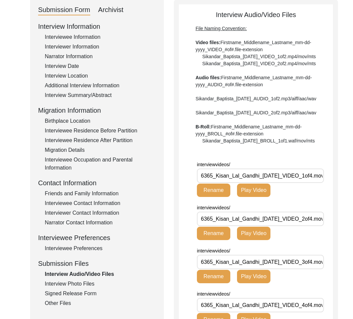
click at [79, 284] on div "Interview Photo Files" at bounding box center [100, 284] width 111 height 8
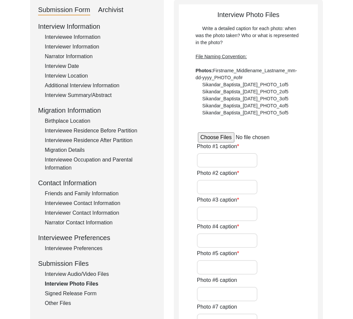
type input "[PERSON_NAME]"
type input "0of1"
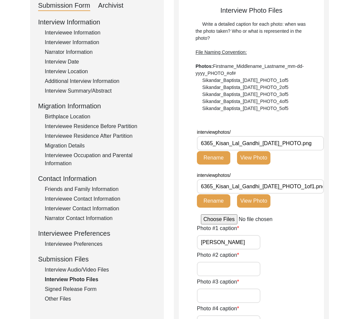
click at [78, 289] on div "Signed Release Form" at bounding box center [100, 289] width 111 height 8
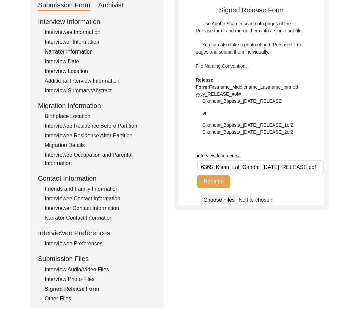
scroll to position [81, 0]
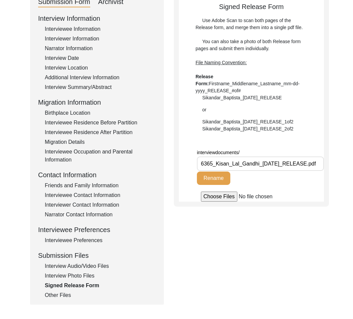
click at [56, 298] on div "Other Files" at bounding box center [100, 295] width 111 height 8
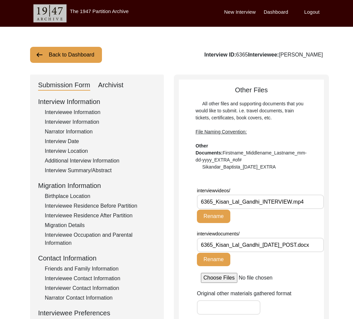
scroll to position [13, 0]
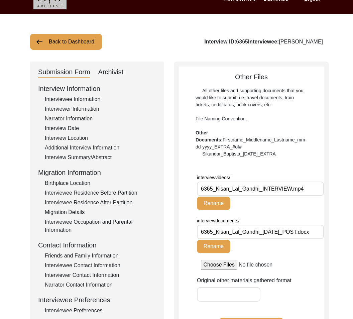
click at [111, 72] on div "Archivist" at bounding box center [110, 72] width 25 height 11
select select "556"
select select "Auditing In Progress"
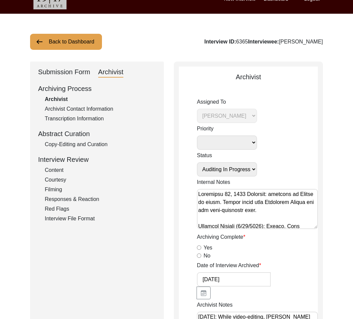
click at [79, 142] on div "Copy-Editing and Curation" at bounding box center [100, 145] width 111 height 8
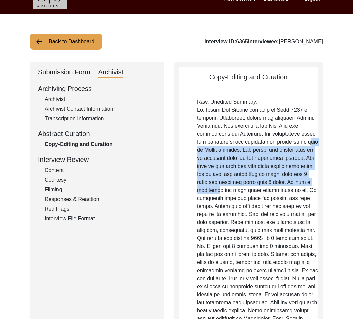
drag, startPoint x: 223, startPoint y: 176, endPoint x: 182, endPoint y: 146, distance: 50.3
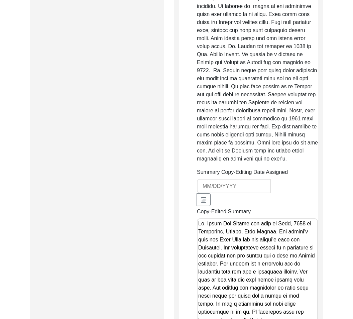
scroll to position [559, 0]
drag, startPoint x: 198, startPoint y: 108, endPoint x: 296, endPoint y: 175, distance: 118.3
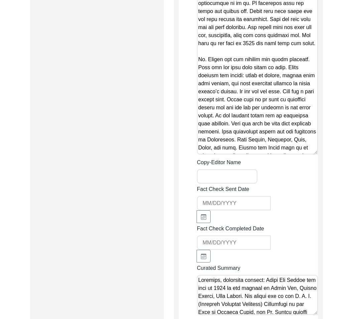
click at [269, 155] on textarea "Copy-Edited Summary" at bounding box center [257, 32] width 121 height 245
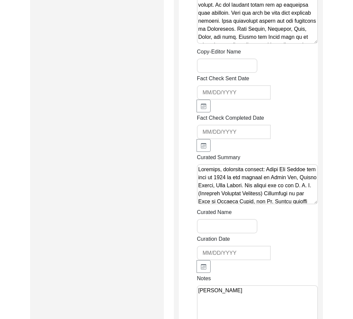
scroll to position [934, 0]
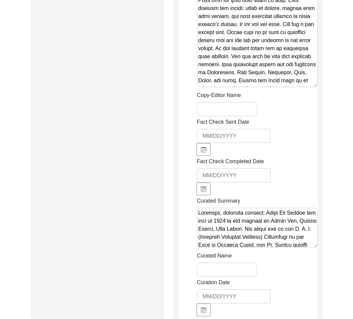
drag, startPoint x: 198, startPoint y: 173, endPoint x: 315, endPoint y: 115, distance: 130.8
click at [315, 115] on div "Summary Copy-Editing Date Assigned Copy-Edited Summary Copy-Editor Name Fact Ch…" at bounding box center [257, 81] width 121 height 579
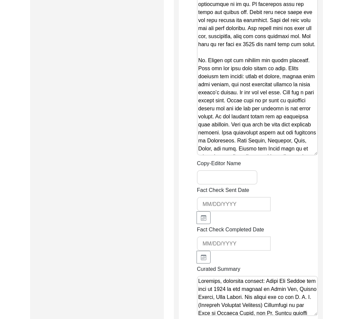
scroll to position [860, 0]
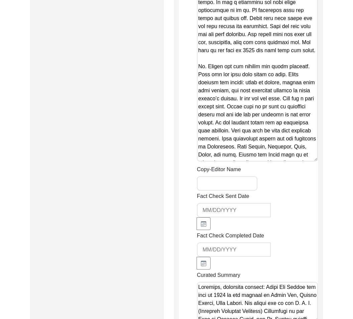
click at [269, 137] on textarea "Copy-Edited Summary" at bounding box center [257, 39] width 121 height 245
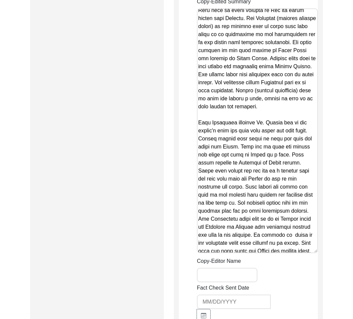
scroll to position [771, 0]
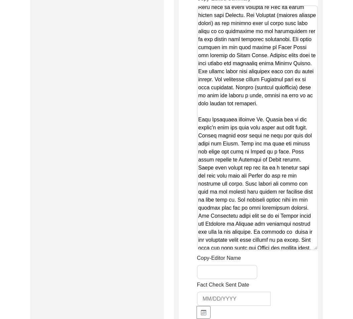
drag, startPoint x: 262, startPoint y: 106, endPoint x: 274, endPoint y: 65, distance: 43.1
click at [275, 64] on textarea "Copy-Edited Summary" at bounding box center [257, 127] width 121 height 245
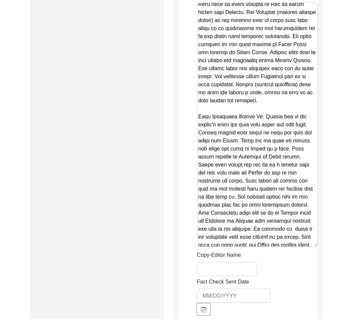
drag, startPoint x: 274, startPoint y: 65, endPoint x: 277, endPoint y: 62, distance: 3.6
click at [275, 63] on textarea "Copy-Edited Summary" at bounding box center [257, 124] width 121 height 245
click at [277, 39] on textarea "Copy-Edited Summary" at bounding box center [257, 124] width 121 height 245
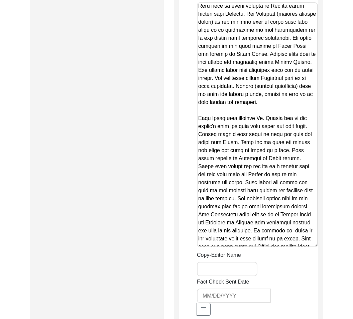
scroll to position [132, 0]
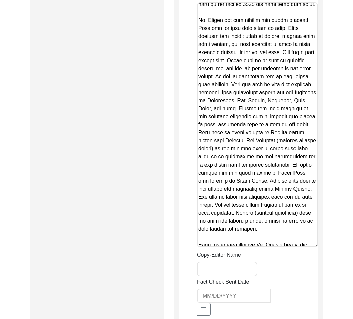
click at [275, 111] on textarea "Copy-Edited Summary" at bounding box center [257, 124] width 121 height 245
drag, startPoint x: 199, startPoint y: 148, endPoint x: 234, endPoint y: 258, distance: 115.5
click at [234, 247] on textarea "Copy-Edited Summary" at bounding box center [257, 124] width 121 height 245
click at [267, 209] on textarea "Copy-Edited Summary" at bounding box center [257, 124] width 121 height 245
click at [234, 247] on textarea "Copy-Edited Summary" at bounding box center [257, 124] width 121 height 245
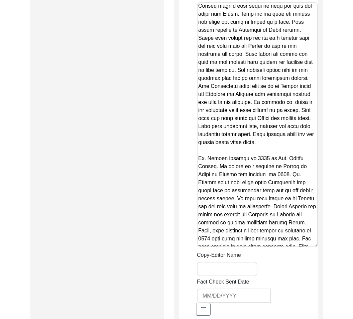
scroll to position [260, 0]
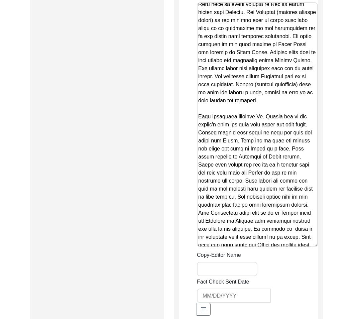
click at [200, 142] on textarea "Copy-Edited Summary" at bounding box center [257, 124] width 121 height 245
drag, startPoint x: 198, startPoint y: 141, endPoint x: 306, endPoint y: 274, distance: 171.7
click at [306, 274] on div "Summary Copy-Editing Date Assigned Copy-Edited Summary Copy-Editor Name Fact Ch…" at bounding box center [257, 241] width 121 height 579
click at [286, 238] on textarea "Copy-Edited Summary" at bounding box center [257, 124] width 121 height 245
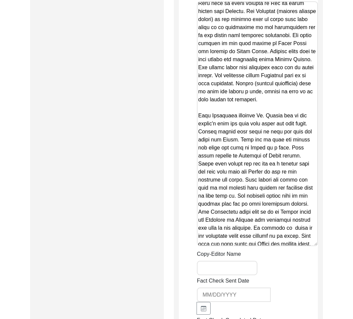
click at [286, 238] on textarea "Copy-Edited Summary" at bounding box center [257, 123] width 121 height 245
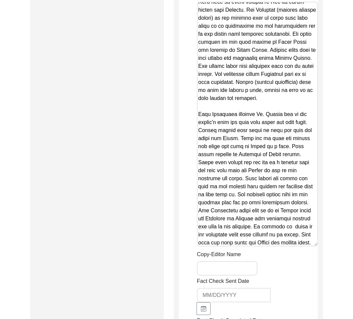
scroll to position [389, 0]
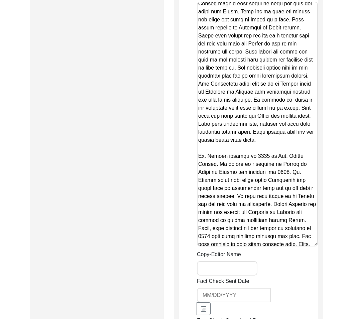
drag, startPoint x: 253, startPoint y: 165, endPoint x: 306, endPoint y: 146, distance: 56.5
click at [306, 146] on textarea "Copy-Edited Summary" at bounding box center [257, 124] width 121 height 245
click at [263, 225] on textarea "Copy-Edited Summary" at bounding box center [257, 124] width 121 height 245
drag, startPoint x: 199, startPoint y: 178, endPoint x: 311, endPoint y: 276, distance: 149.2
click at [311, 276] on div "Summary Copy-Editing Date Assigned Copy-Edited Summary Copy-Editor Name Fact Ch…" at bounding box center [257, 240] width 121 height 579
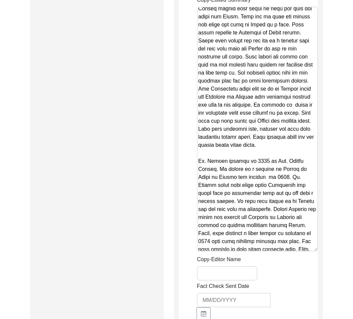
click at [284, 206] on textarea "Copy-Edited Summary" at bounding box center [257, 129] width 121 height 245
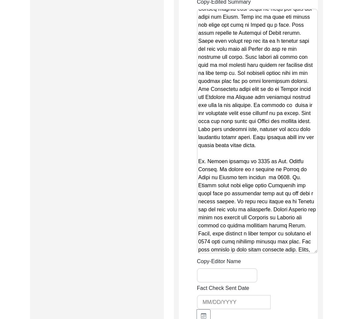
scroll to position [432, 0]
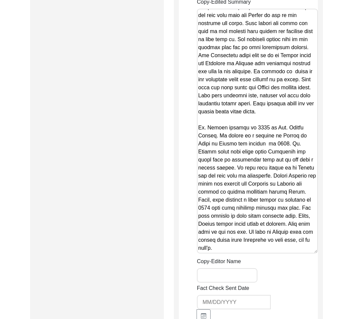
drag, startPoint x: 245, startPoint y: 264, endPoint x: 184, endPoint y: 245, distance: 63.2
click at [216, 244] on textarea "Copy-Edited Summary" at bounding box center [257, 131] width 121 height 245
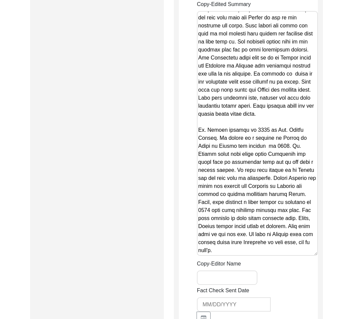
scroll to position [767, 0]
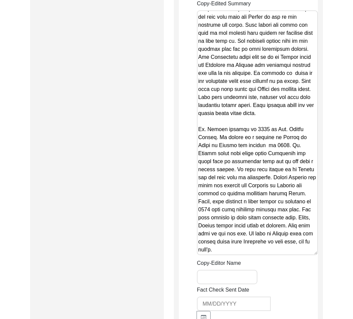
click at [262, 198] on textarea "Copy-Edited Summary" at bounding box center [257, 132] width 121 height 245
click at [243, 255] on textarea "Copy-Edited Summary" at bounding box center [257, 132] width 121 height 245
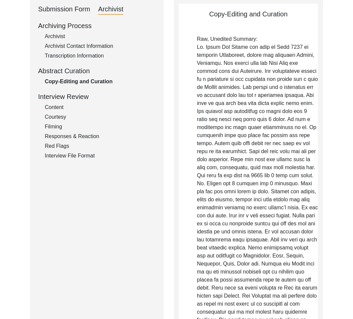
scroll to position [0, 0]
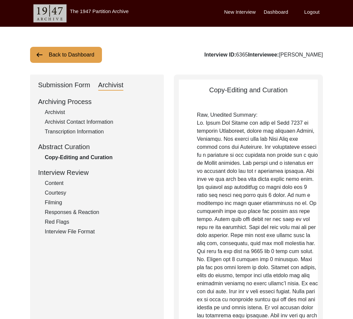
click at [69, 89] on div "Submission Form" at bounding box center [64, 85] width 52 height 11
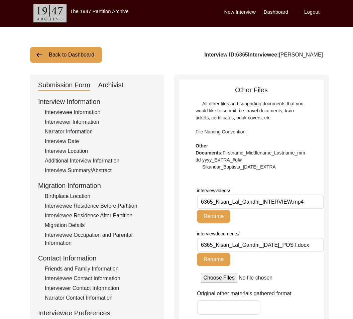
click at [78, 113] on div "Interviewee Information" at bounding box center [100, 112] width 111 height 8
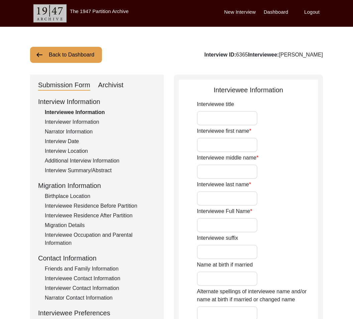
type input "Mr."
type input "Kisan"
type input "Lal"
type input "[PERSON_NAME]"
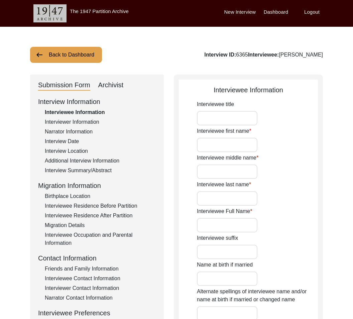
type input "1935"
type input "83"
type input "[DEMOGRAPHIC_DATA]"
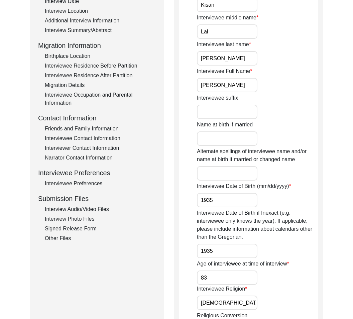
scroll to position [145, 0]
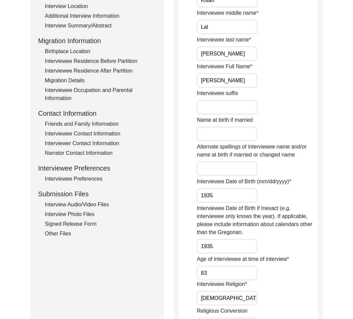
click at [199, 196] on input "1935" at bounding box center [227, 195] width 61 height 14
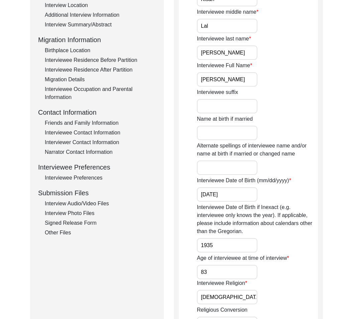
type input "[DATE]"
click at [199, 244] on input "1935" at bounding box center [227, 245] width 61 height 14
type input "[DATE]"
drag, startPoint x: 196, startPoint y: 181, endPoint x: 291, endPoint y: 180, distance: 94.7
click at [291, 180] on app-interviewee-information "Interviewee Information Interviewee title Mr. Interviewee first name [PERSON_NA…" at bounding box center [248, 237] width 139 height 597
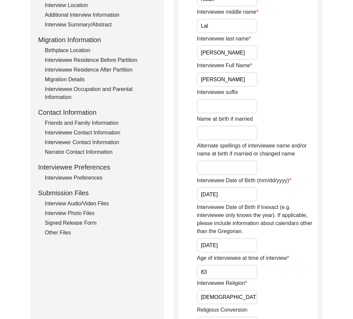
click at [241, 194] on input "[DATE]" at bounding box center [227, 194] width 61 height 14
click at [237, 244] on input "[DATE]" at bounding box center [227, 245] width 61 height 14
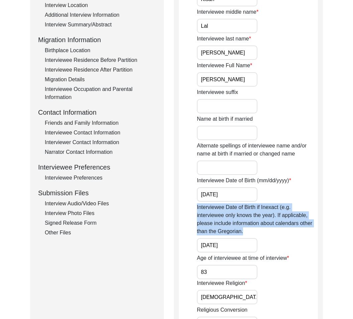
drag, startPoint x: 183, startPoint y: 203, endPoint x: 243, endPoint y: 230, distance: 65.4
click at [243, 230] on app-interviewee-information "Interviewee Information Interviewee title Mr. Interviewee first name [PERSON_NA…" at bounding box center [248, 237] width 139 height 597
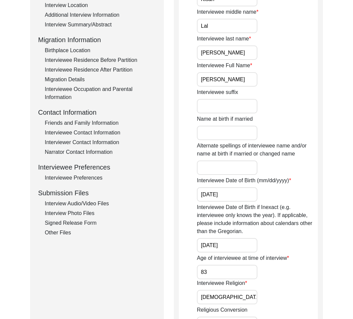
click at [287, 185] on div "Interviewee Date of Birth (mm/dd/yyyy) [DEMOGRAPHIC_DATA]" at bounding box center [257, 189] width 121 height 25
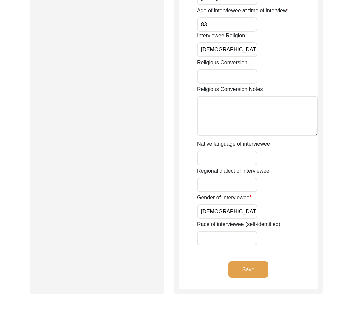
scroll to position [463, 0]
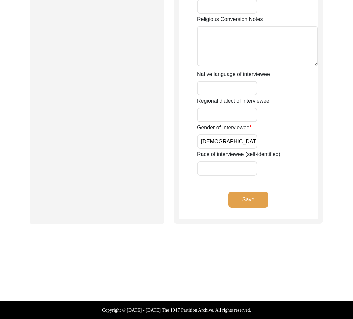
click at [256, 197] on button "Save" at bounding box center [249, 200] width 40 height 16
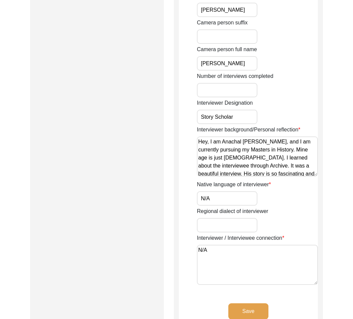
scroll to position [467, 0]
